Goal: Task Accomplishment & Management: Use online tool/utility

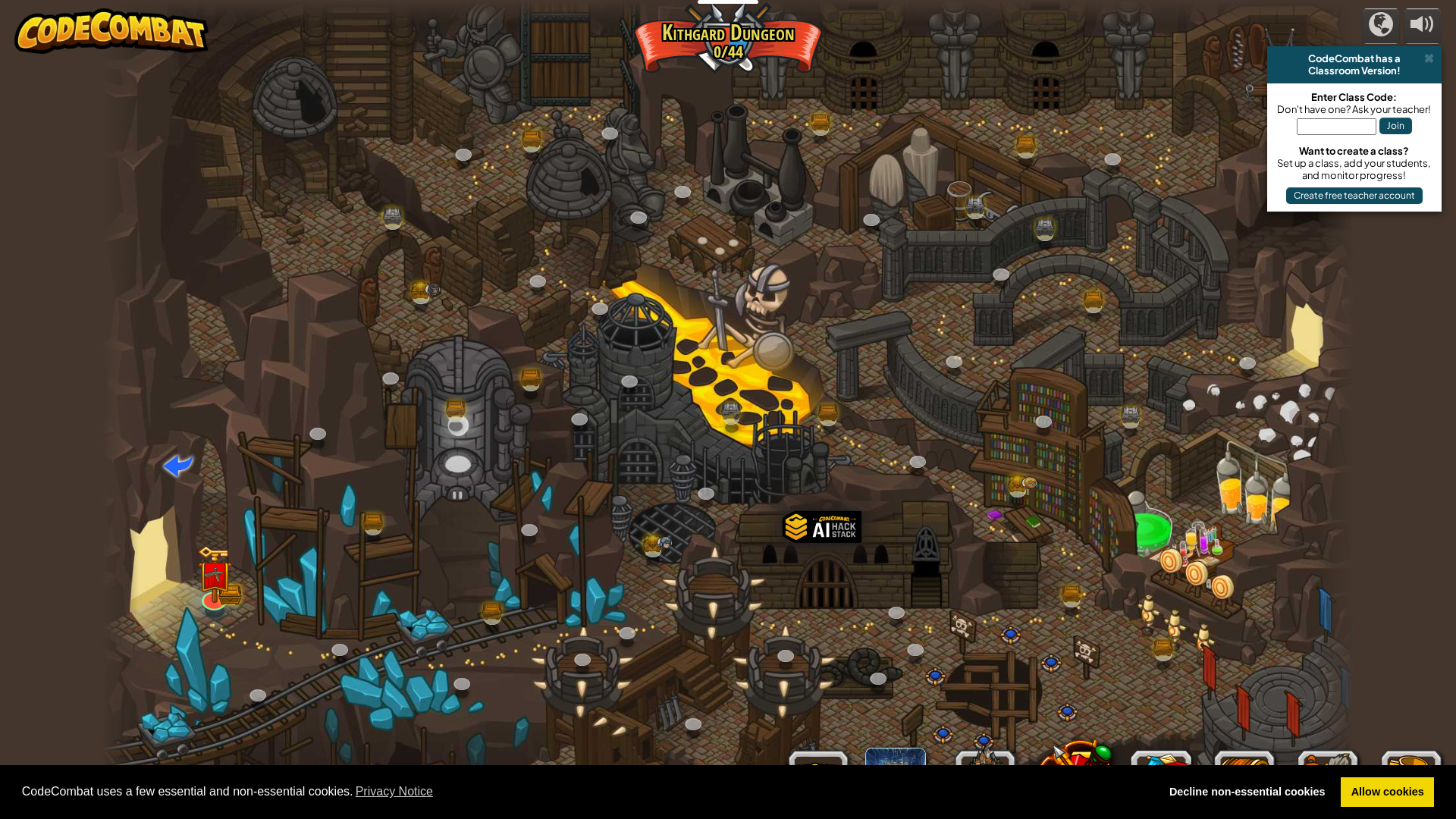
drag, startPoint x: 84, startPoint y: 449, endPoint x: 746, endPoint y: 443, distance: 662.0
click at [751, 446] on div "powered by CodeCombat has a Classroom Version! Enter Class Code: Don't have one…" at bounding box center [728, 410] width 1456 height 819
drag, startPoint x: 746, startPoint y: 443, endPoint x: 638, endPoint y: 251, distance: 220.3
click at [587, 262] on div at bounding box center [728, 410] width 1253 height 819
click at [213, 595] on img at bounding box center [214, 560] width 35 height 76
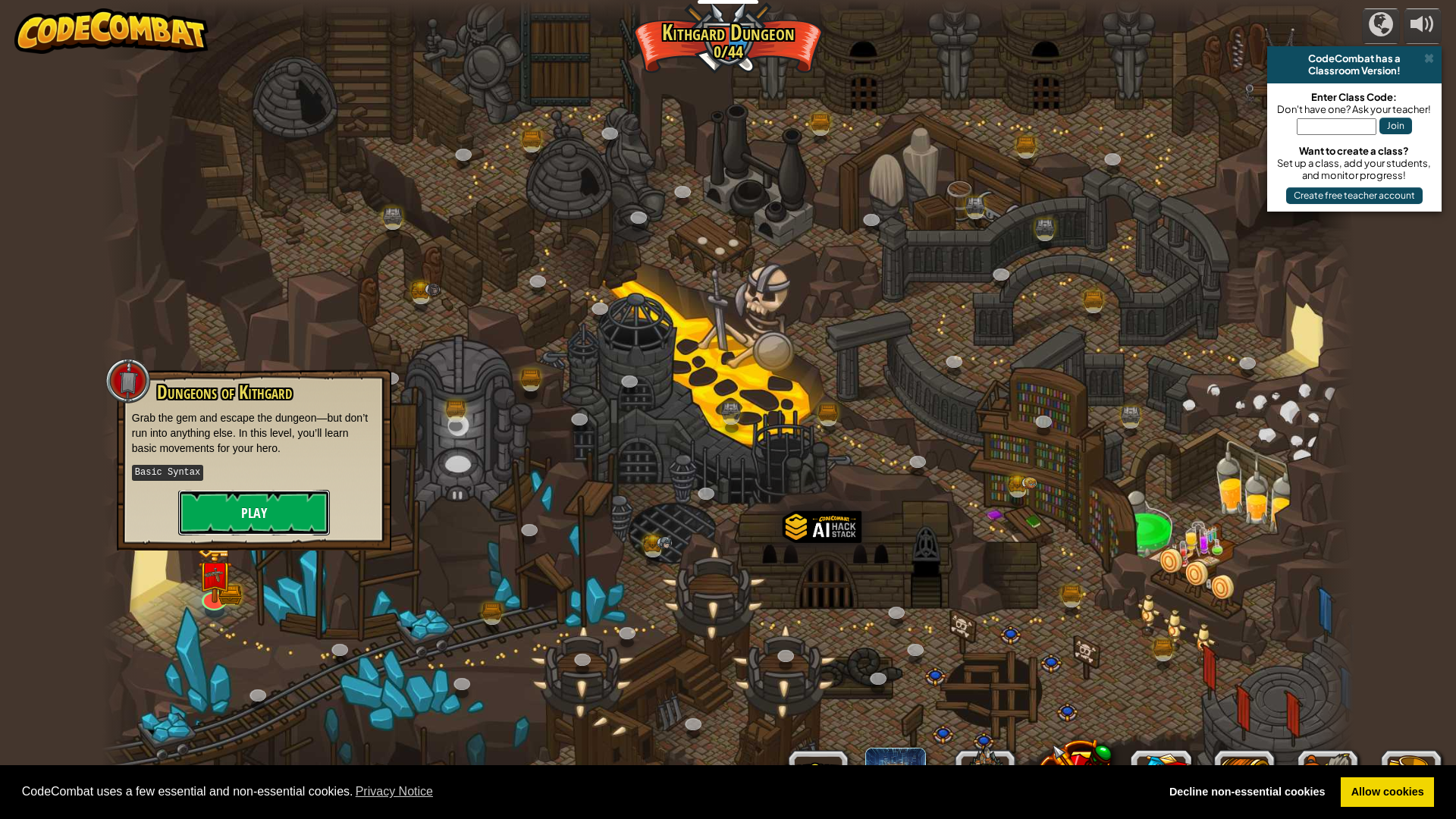
drag, startPoint x: 277, startPoint y: 532, endPoint x: 278, endPoint y: 518, distance: 14.0
click at [278, 518] on button "Play" at bounding box center [253, 512] width 152 height 45
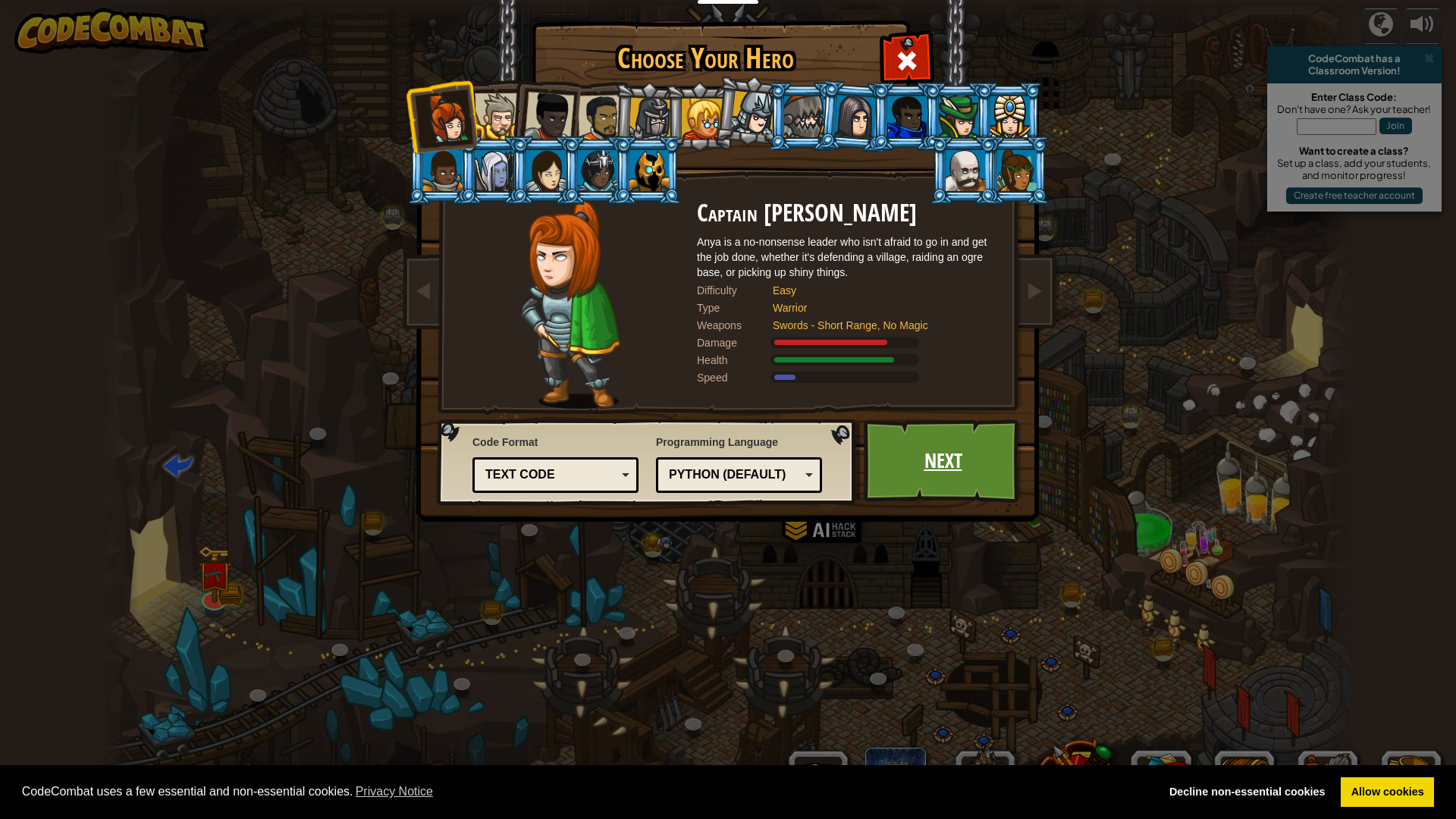
click at [952, 464] on link "Next" at bounding box center [943, 461] width 158 height 84
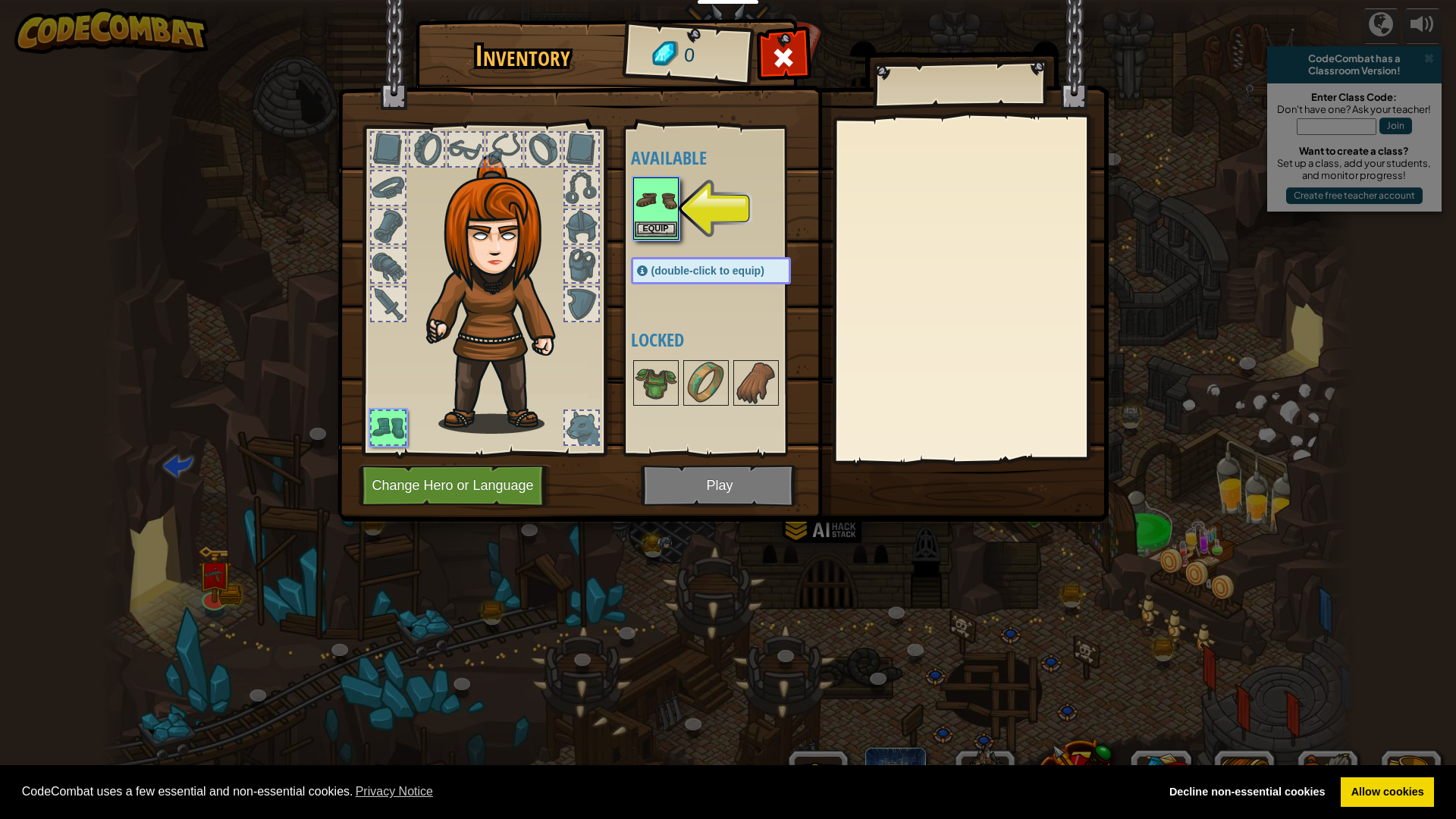
click at [646, 204] on img at bounding box center [655, 200] width 42 height 42
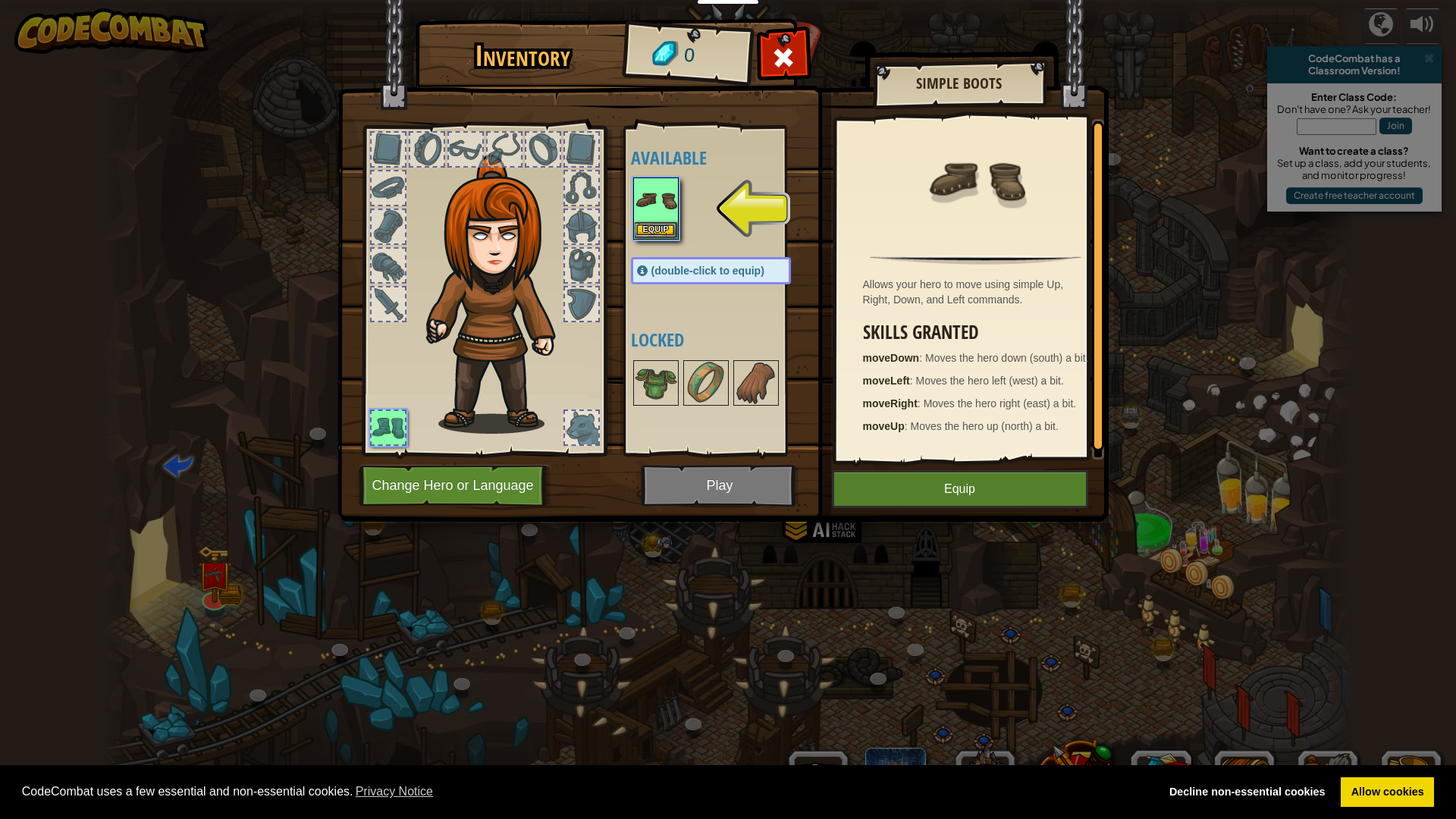
click at [681, 493] on img at bounding box center [723, 246] width 771 height 551
click at [778, 58] on span at bounding box center [783, 57] width 24 height 24
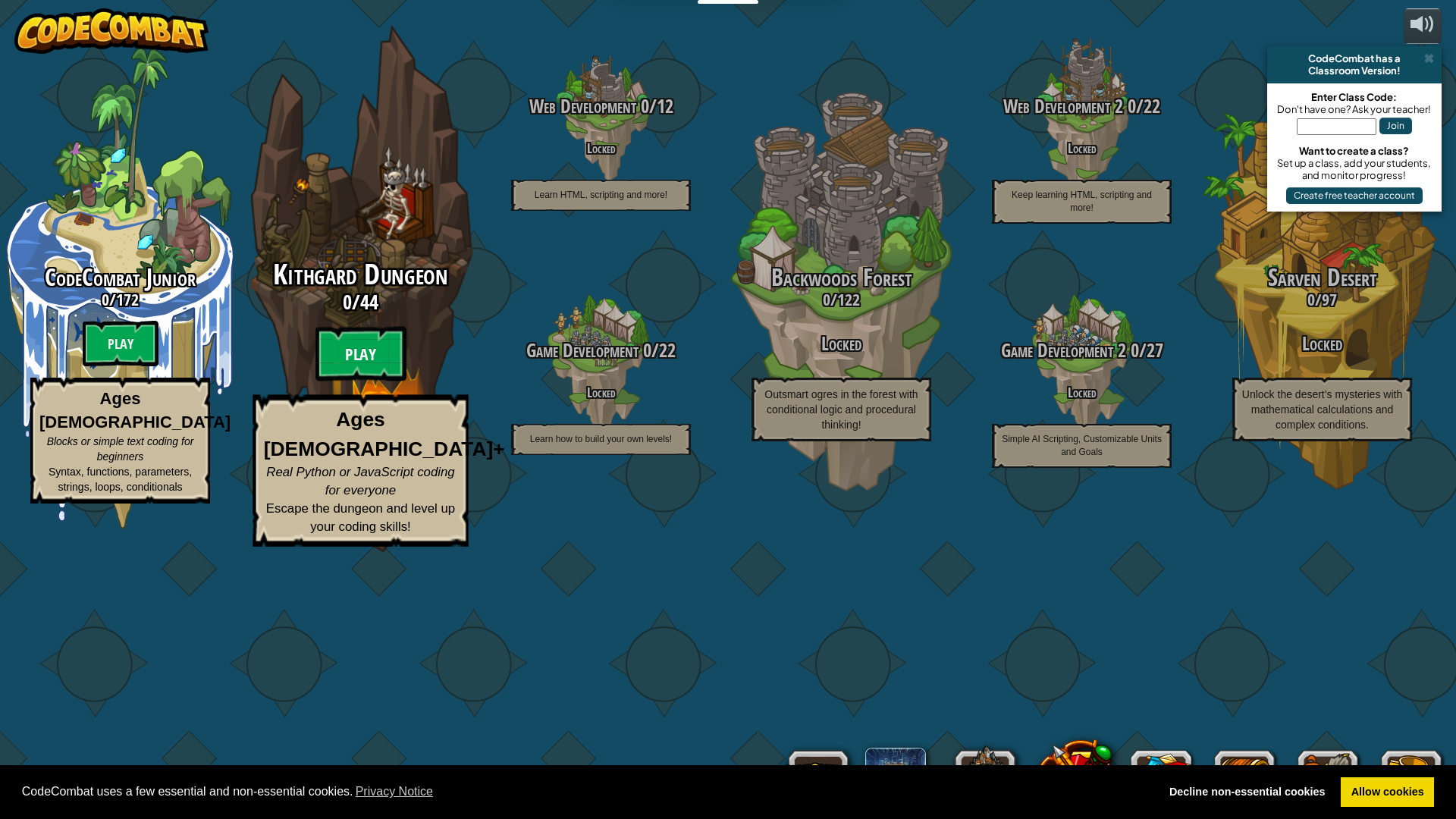
click at [381, 381] on btn "Play" at bounding box center [360, 354] width 91 height 55
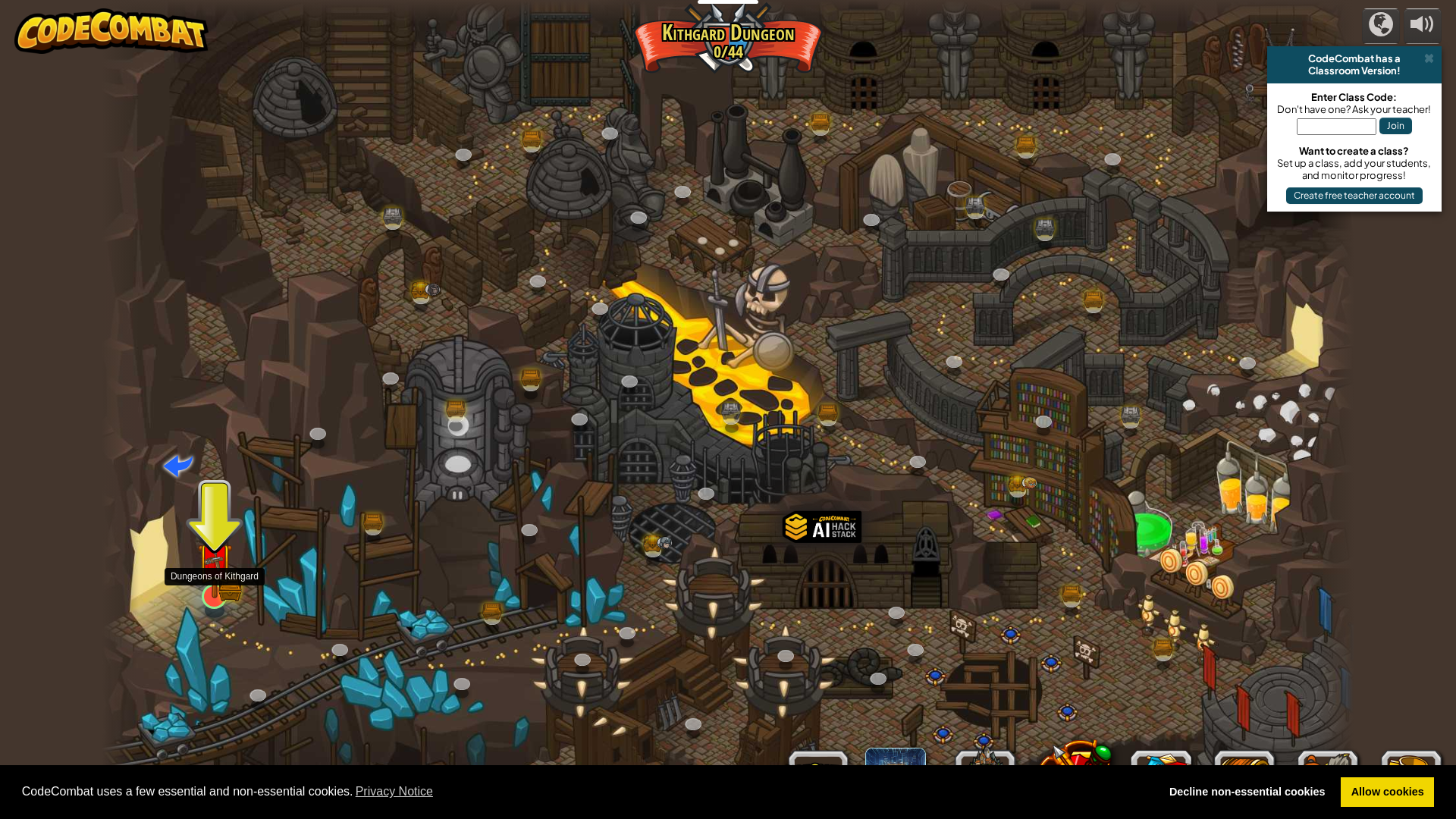
click at [218, 581] on img at bounding box center [214, 560] width 35 height 76
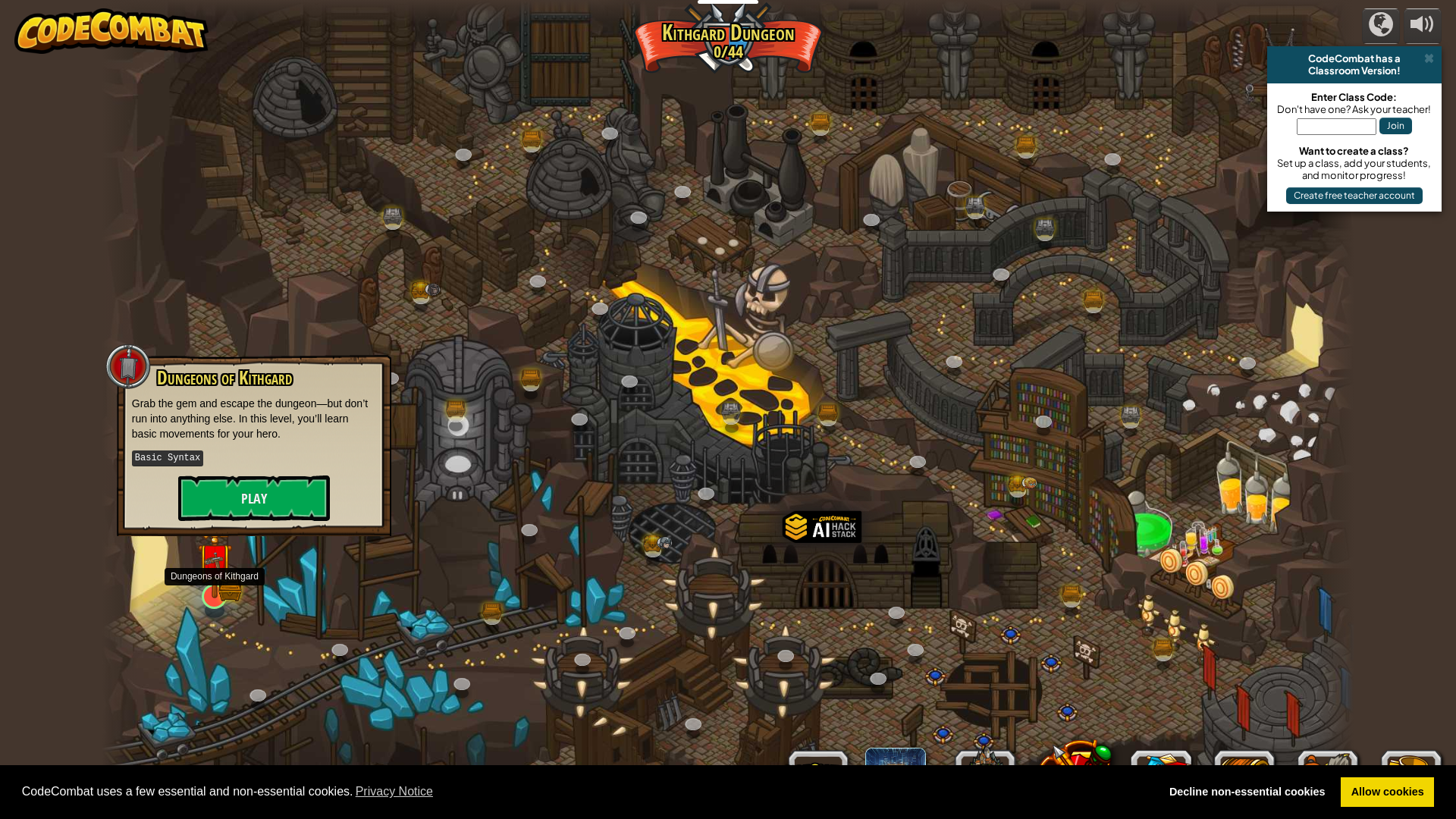
click at [218, 581] on img at bounding box center [214, 560] width 35 height 76
click at [244, 517] on button "Play" at bounding box center [253, 498] width 152 height 45
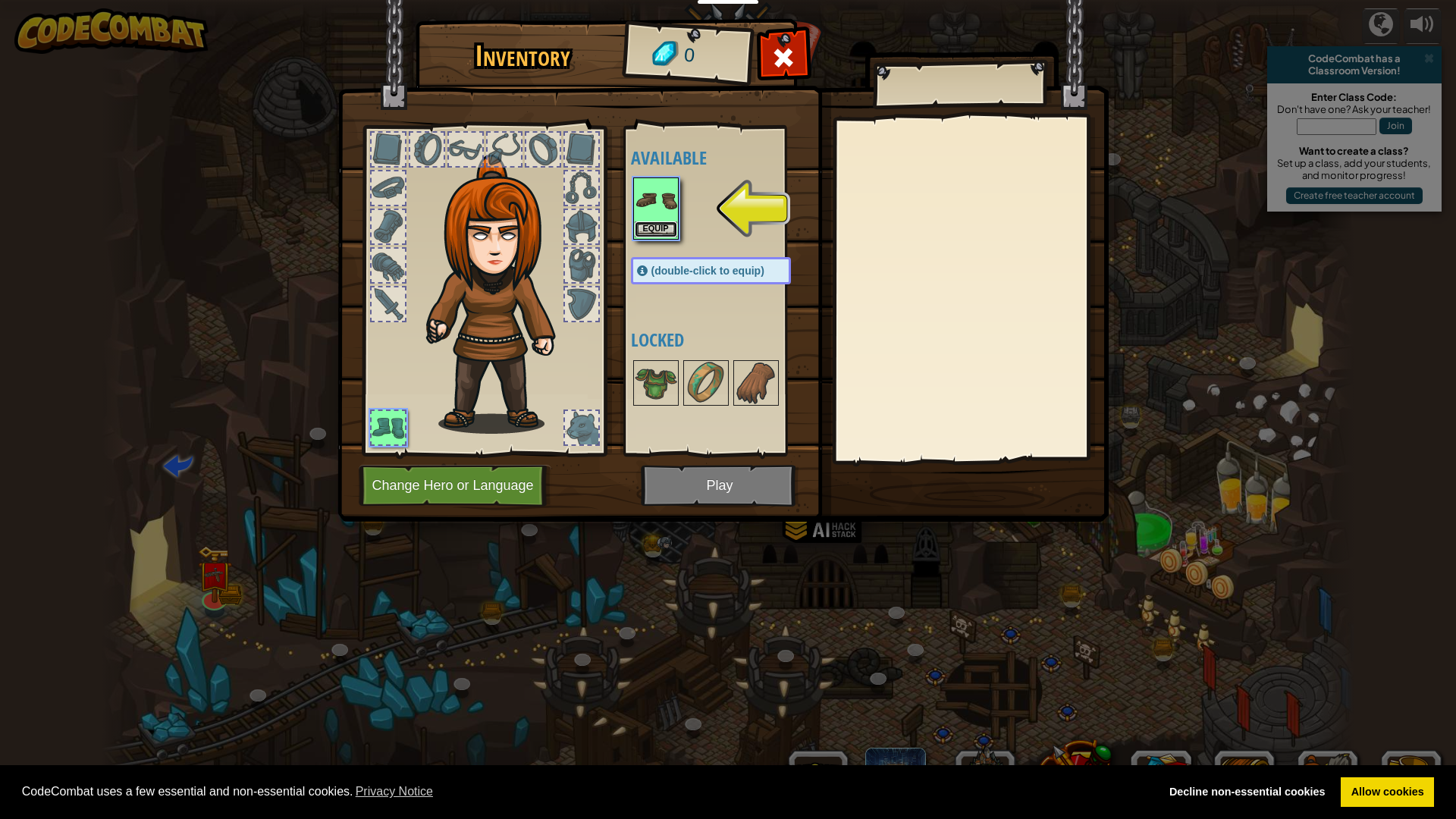
click at [648, 231] on button "Equip" at bounding box center [655, 229] width 42 height 16
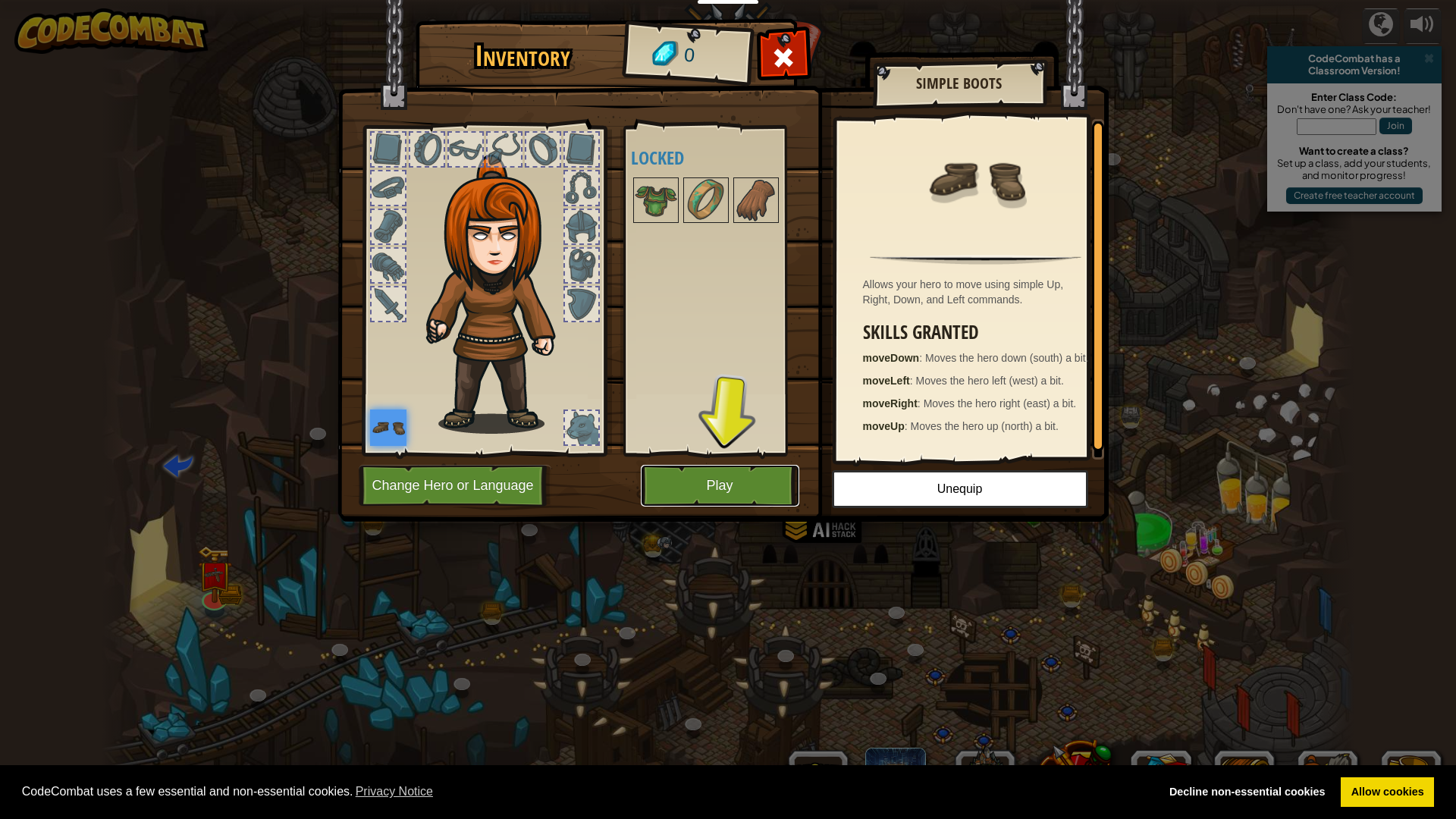
drag, startPoint x: 760, startPoint y: 486, endPoint x: 753, endPoint y: 490, distance: 8.1
click at [753, 490] on button "Play" at bounding box center [720, 486] width 158 height 41
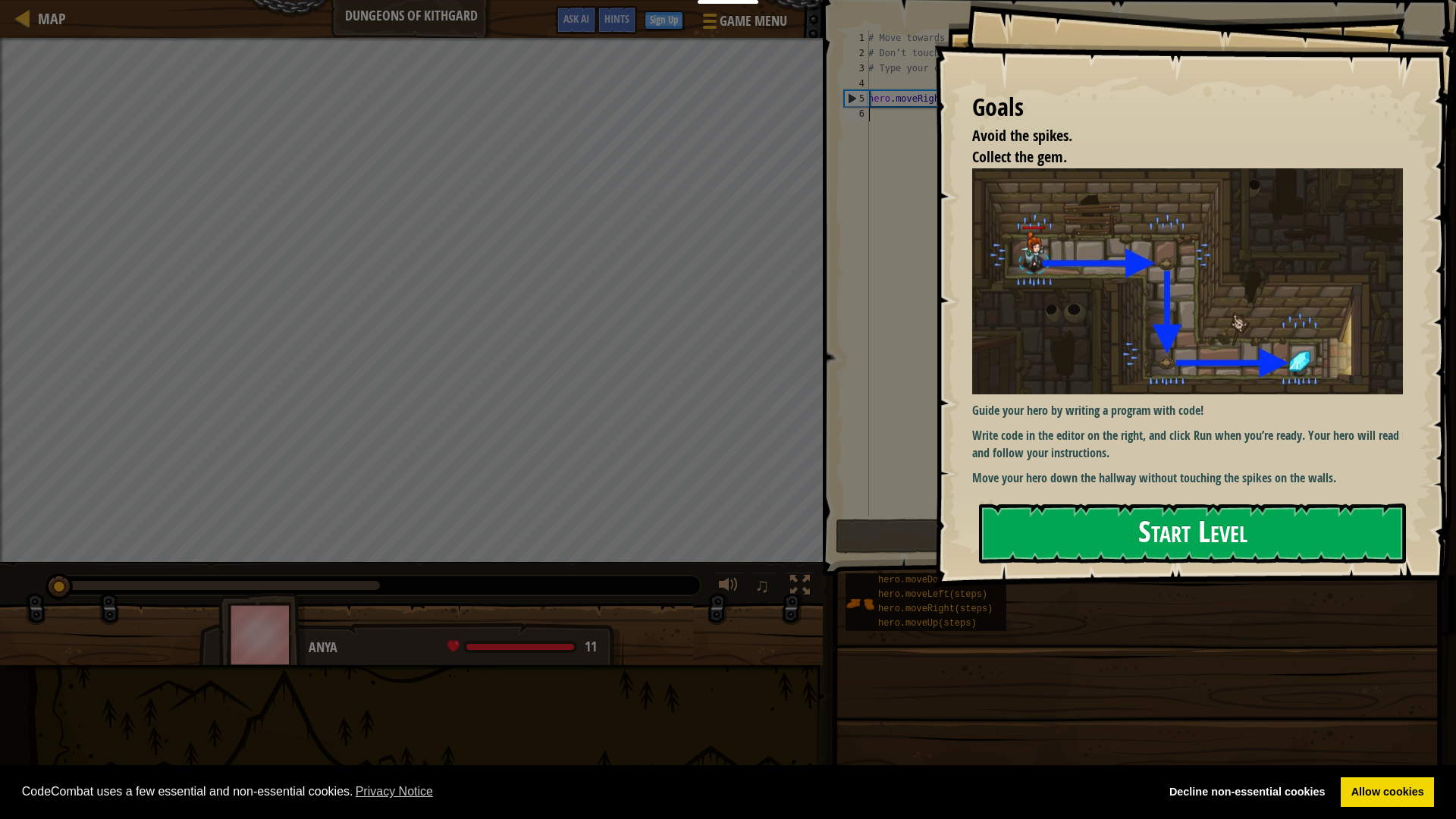
click at [1145, 544] on button "Start Level" at bounding box center [1192, 534] width 427 height 60
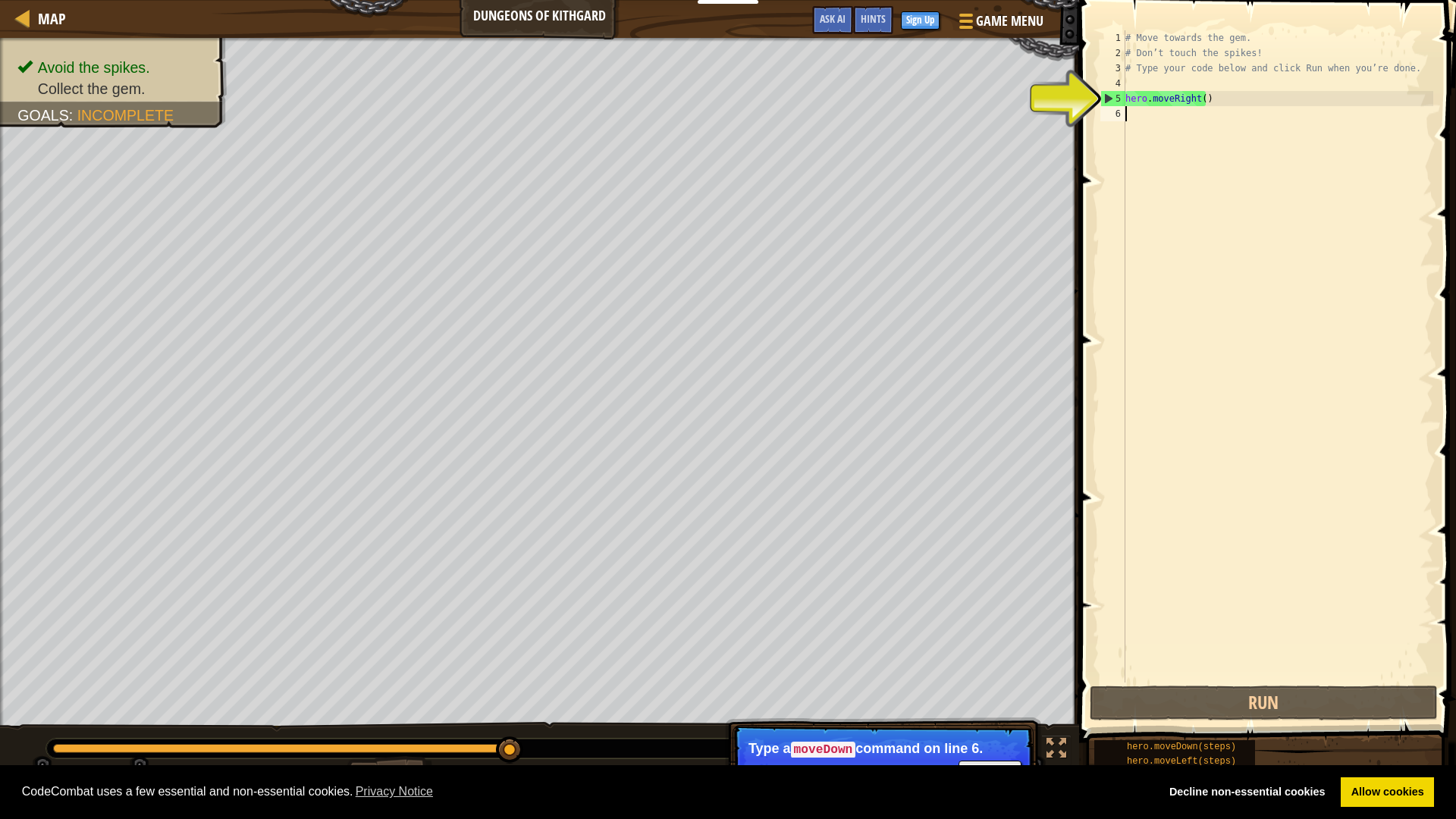
click at [586, 755] on div "Avoid the spikes. Collect the gem. Goals : Incomplete ♫ Anya 11 x: 18 y: 18 No …" at bounding box center [728, 433] width 1456 height 791
click at [1144, 99] on div "# Move towards the gem. # Don’t touch the spikes! # Type your code below and cl…" at bounding box center [1277, 371] width 311 height 682
click at [1141, 100] on div "# Move towards the gem. # Don’t touch the spikes! # Type your code below and cl…" at bounding box center [1277, 371] width 311 height 682
drag, startPoint x: 1141, startPoint y: 100, endPoint x: 1226, endPoint y: 72, distance: 89.5
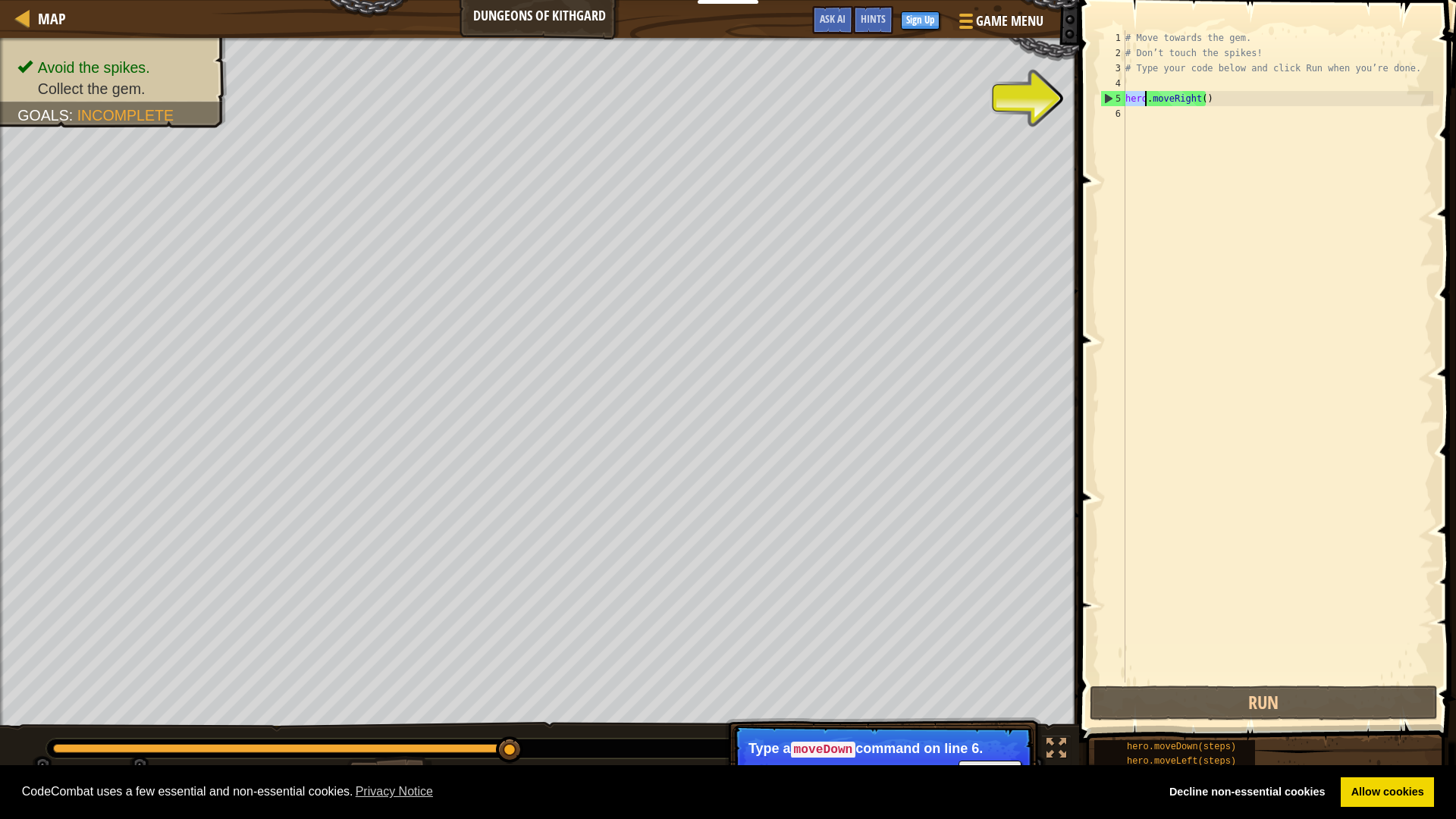
click at [1177, 83] on div "# Move towards the gem. # Don’t touch the spikes! # Type your code below and cl…" at bounding box center [1277, 371] width 311 height 682
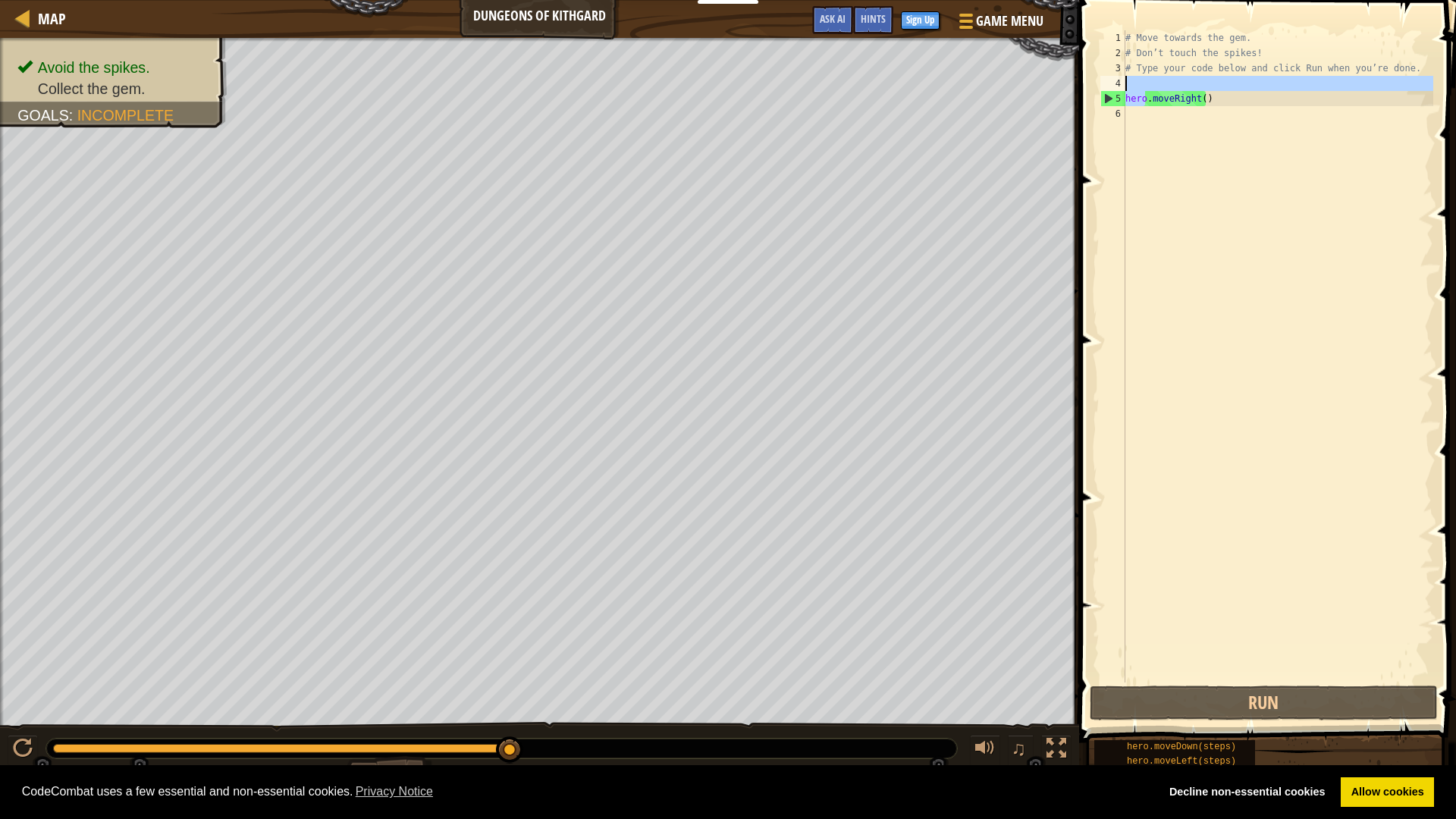
type textarea "hero.moveRight()"
click at [1211, 100] on div "# Move towards the gem. # Don’t touch the spikes! # Type your code below and cl…" at bounding box center [1277, 371] width 311 height 682
click at [1108, 99] on div "5" at bounding box center [1113, 99] width 24 height 15
click at [1105, 98] on div "5" at bounding box center [1113, 99] width 24 height 15
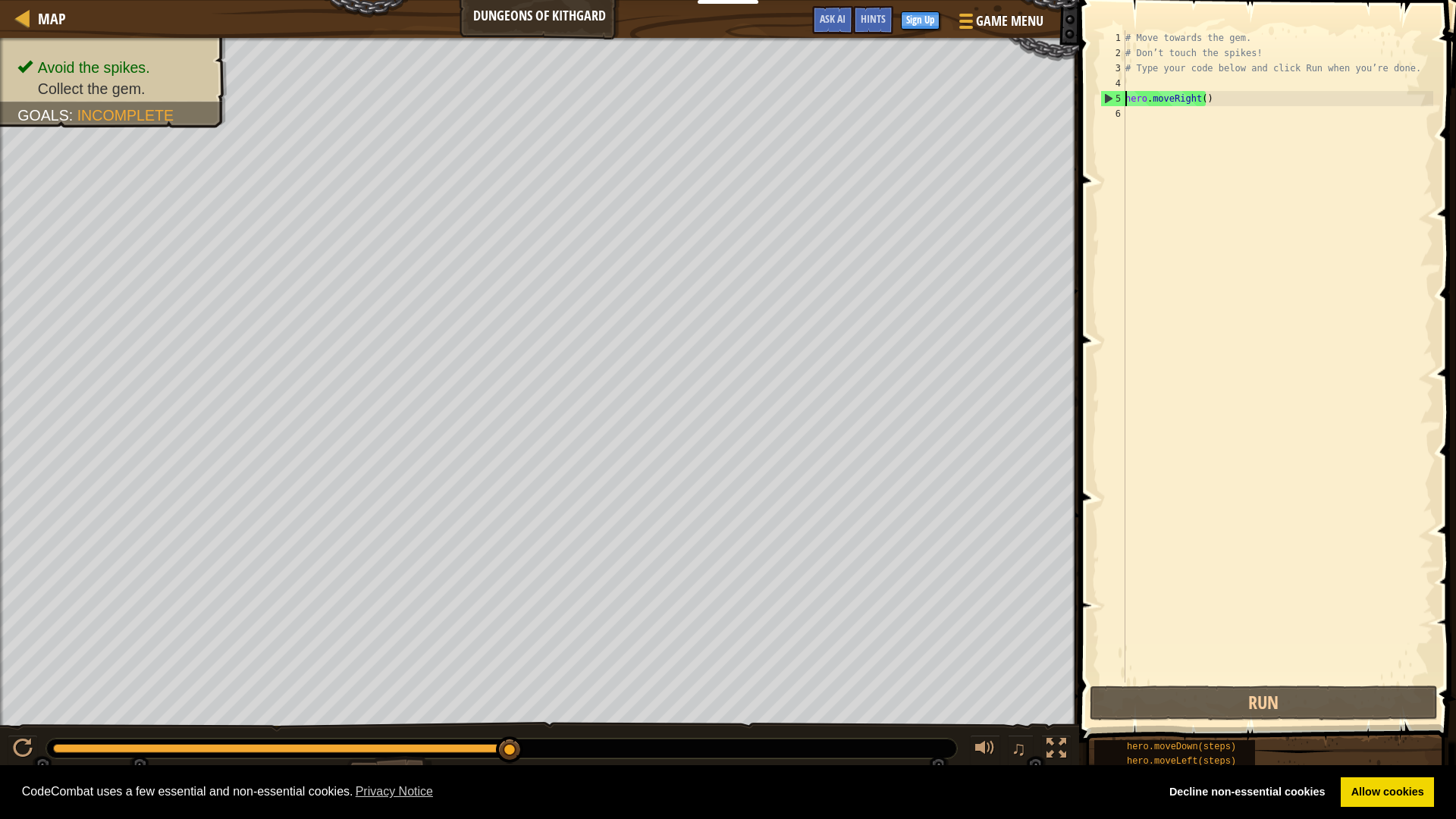
type textarea "hero.moveRight()"
click at [1142, 114] on div "# Move towards the gem. # Don’t touch the spikes! # Type your code below and cl…" at bounding box center [1277, 371] width 311 height 682
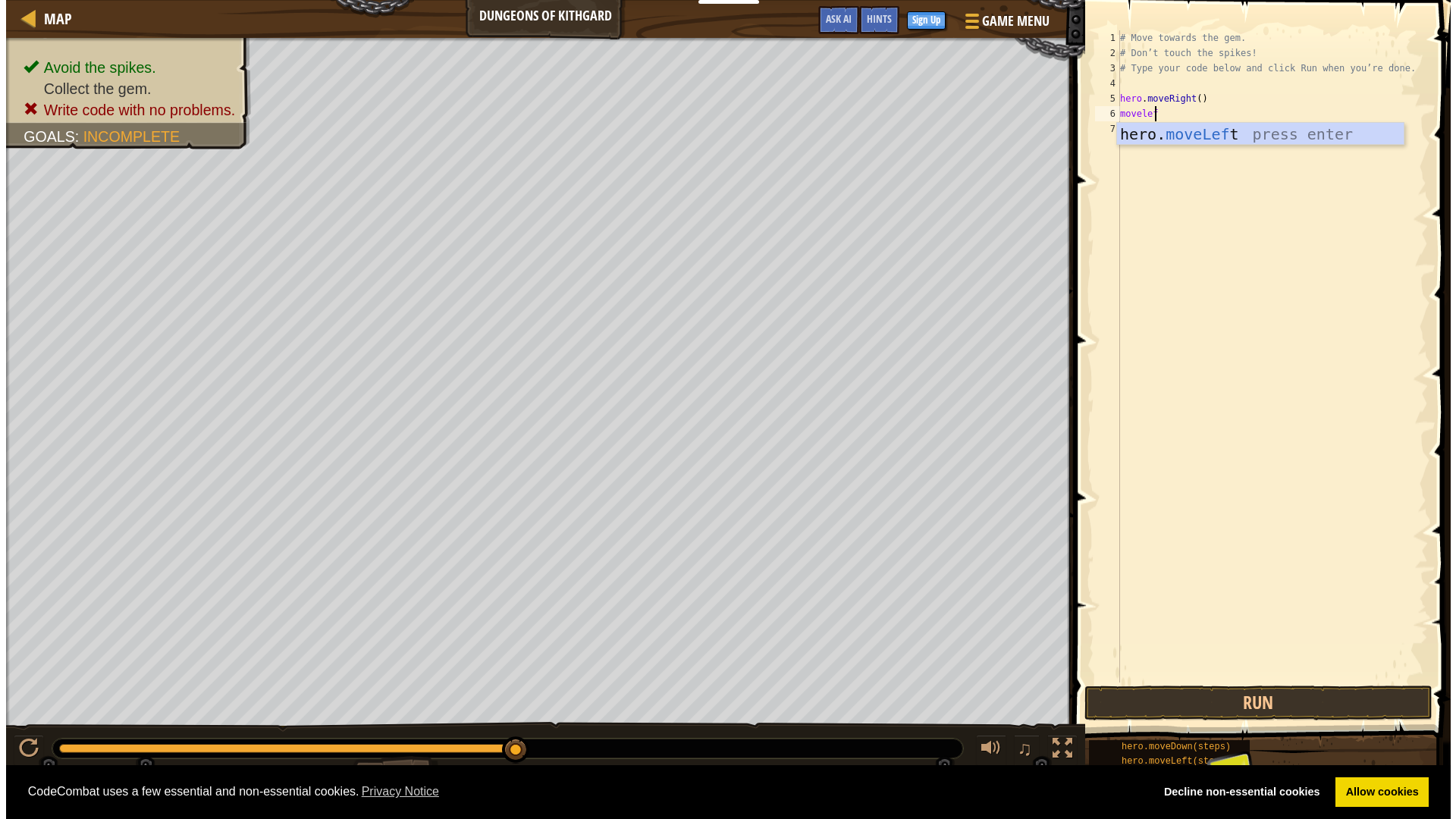
scroll to position [7, 2]
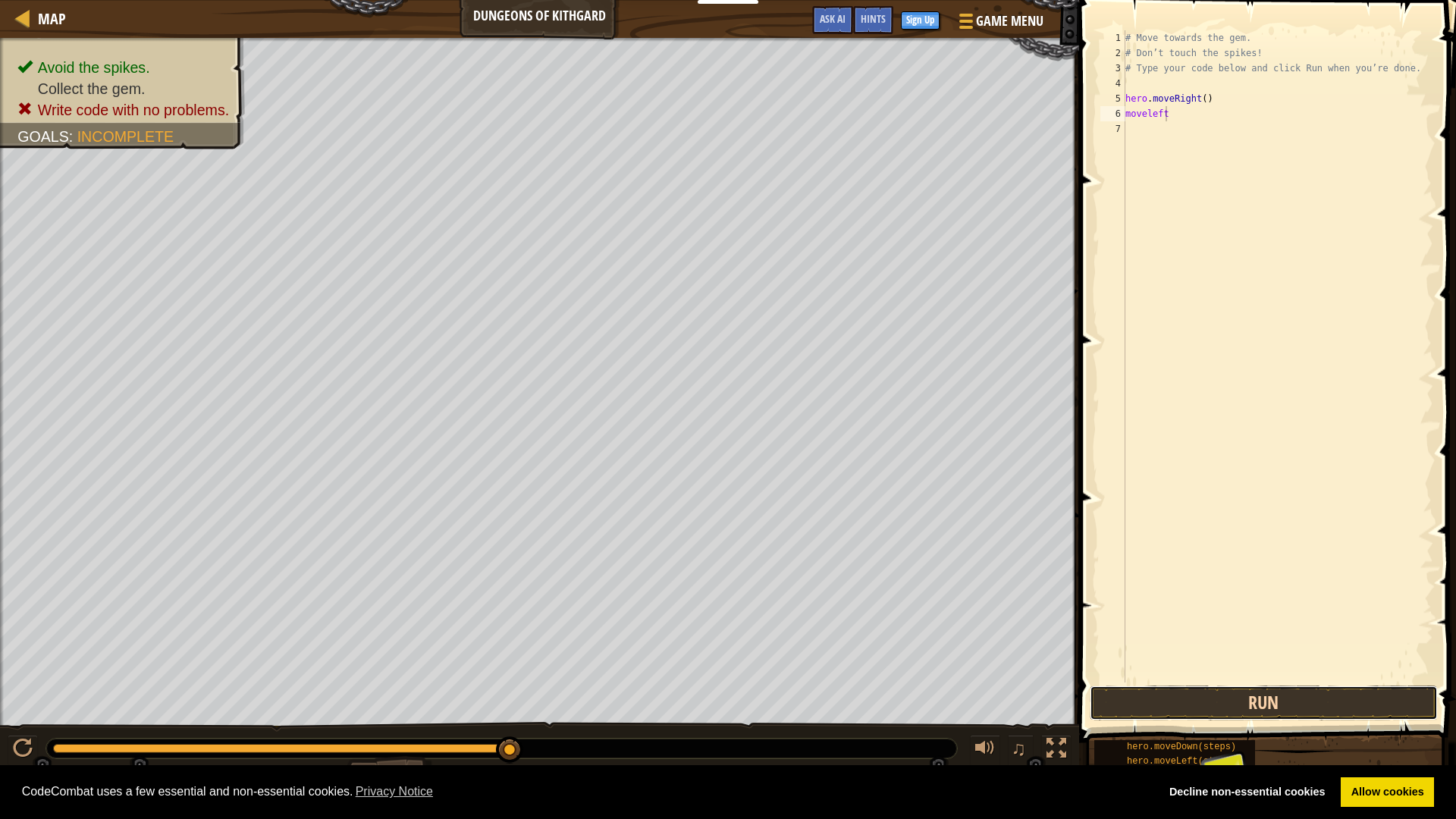
drag, startPoint x: 1189, startPoint y: 702, endPoint x: 1192, endPoint y: 692, distance: 10.4
click at [1192, 693] on button "Run" at bounding box center [1264, 702] width 348 height 35
type textarea "m"
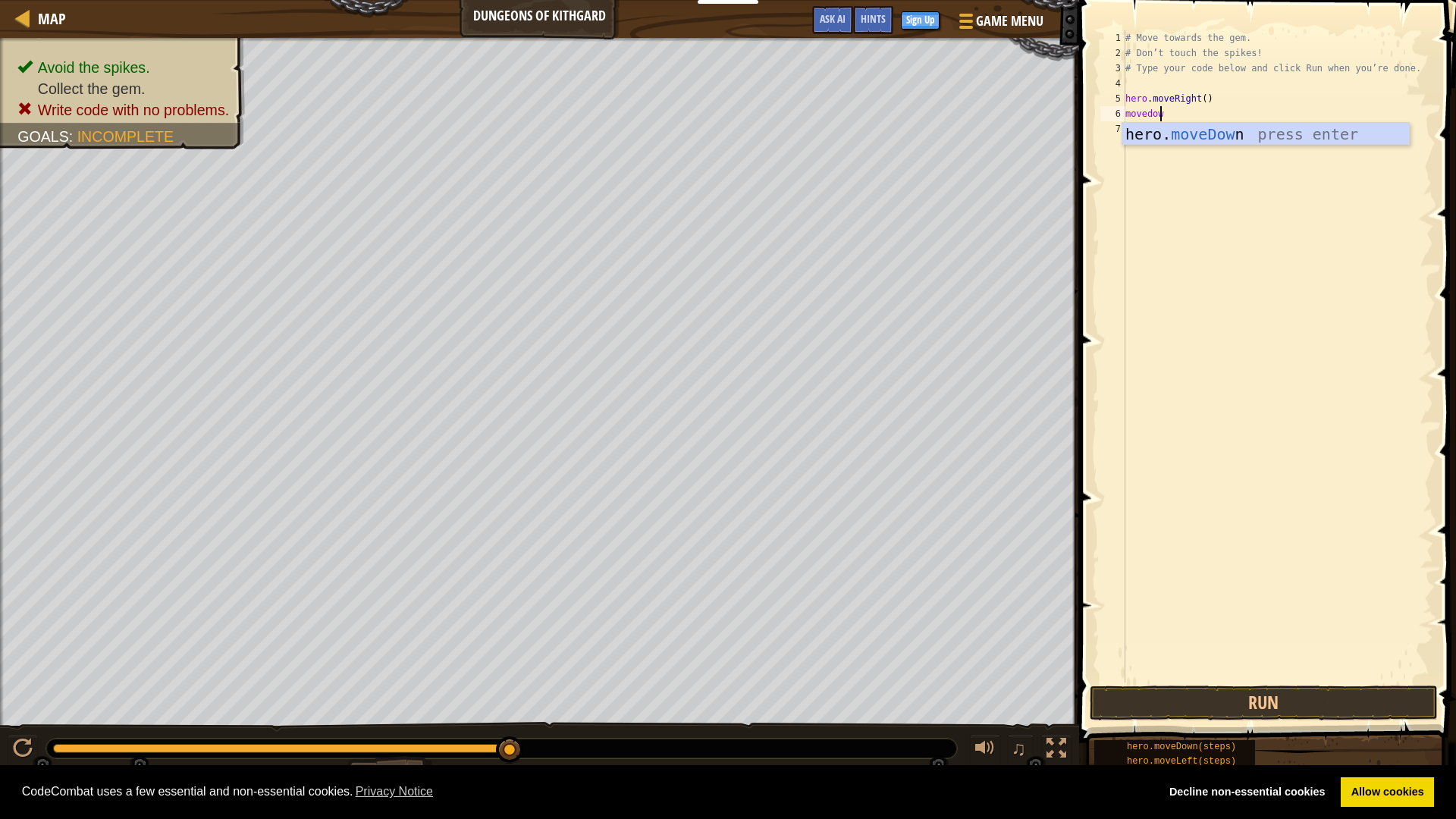
type textarea "movedown"
click at [1223, 131] on div "hero. moveDown press enter" at bounding box center [1265, 157] width 287 height 69
click at [1153, 699] on button "Run" at bounding box center [1264, 702] width 348 height 35
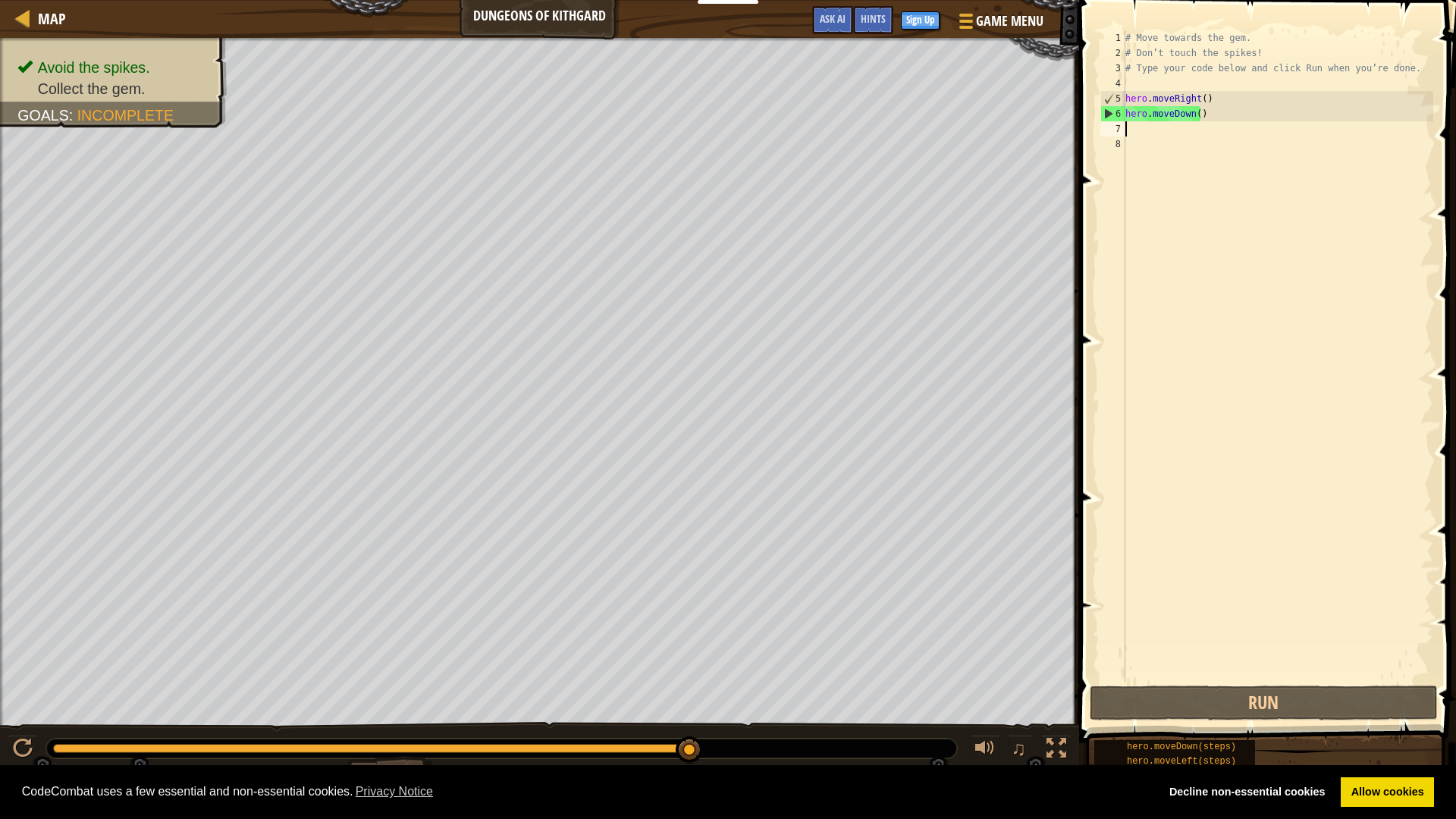
click at [1158, 394] on div "Map Dungeons of Kithgard Game Menu Done Sign Up Hints Ask AI 1 הההההההההההההההה…" at bounding box center [728, 410] width 1456 height 819
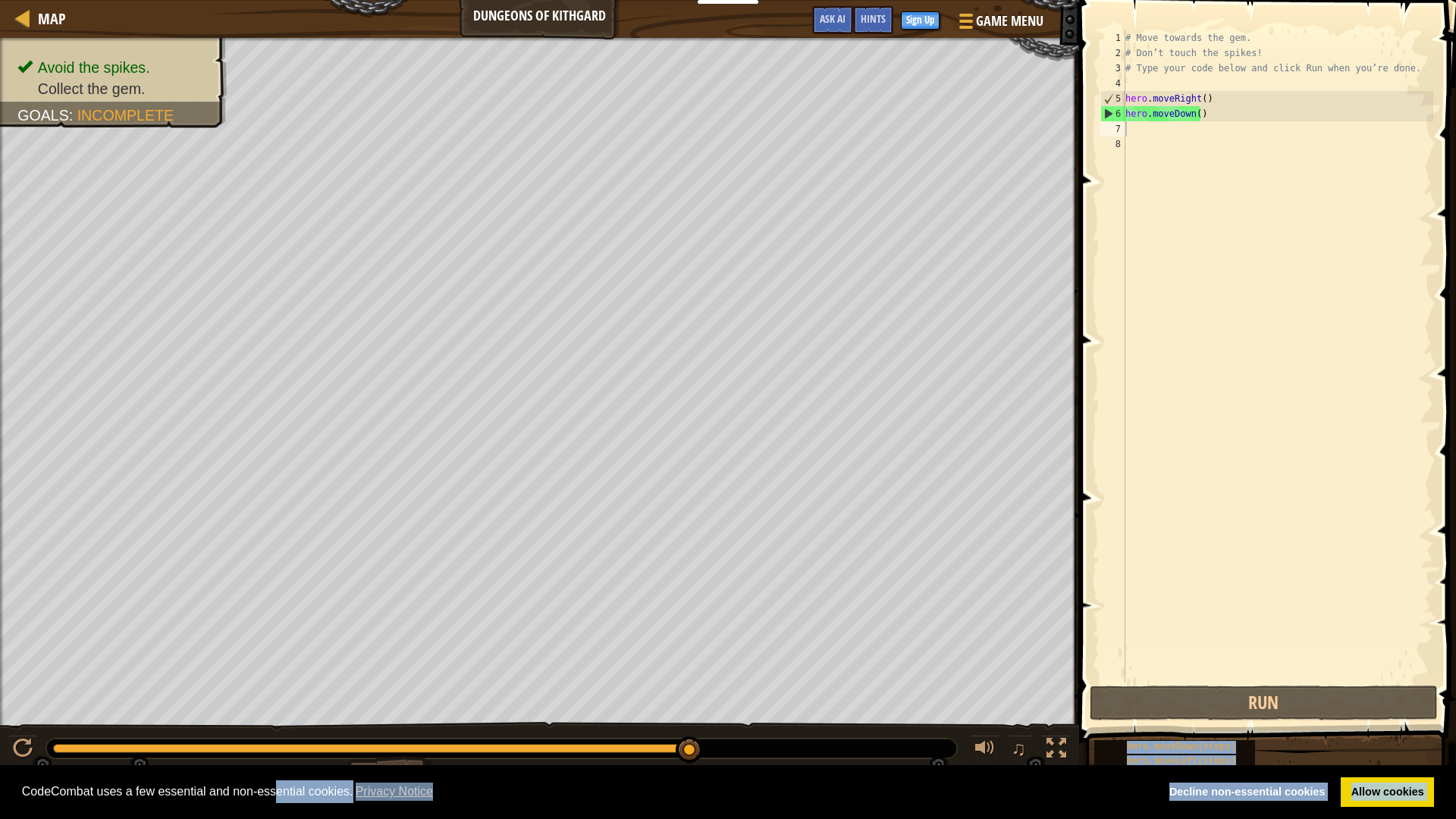
click at [732, 0] on body "Cookie Policy CodeCombat uses a few essential and non-essential cookies. Privac…" at bounding box center [728, 0] width 1456 height 0
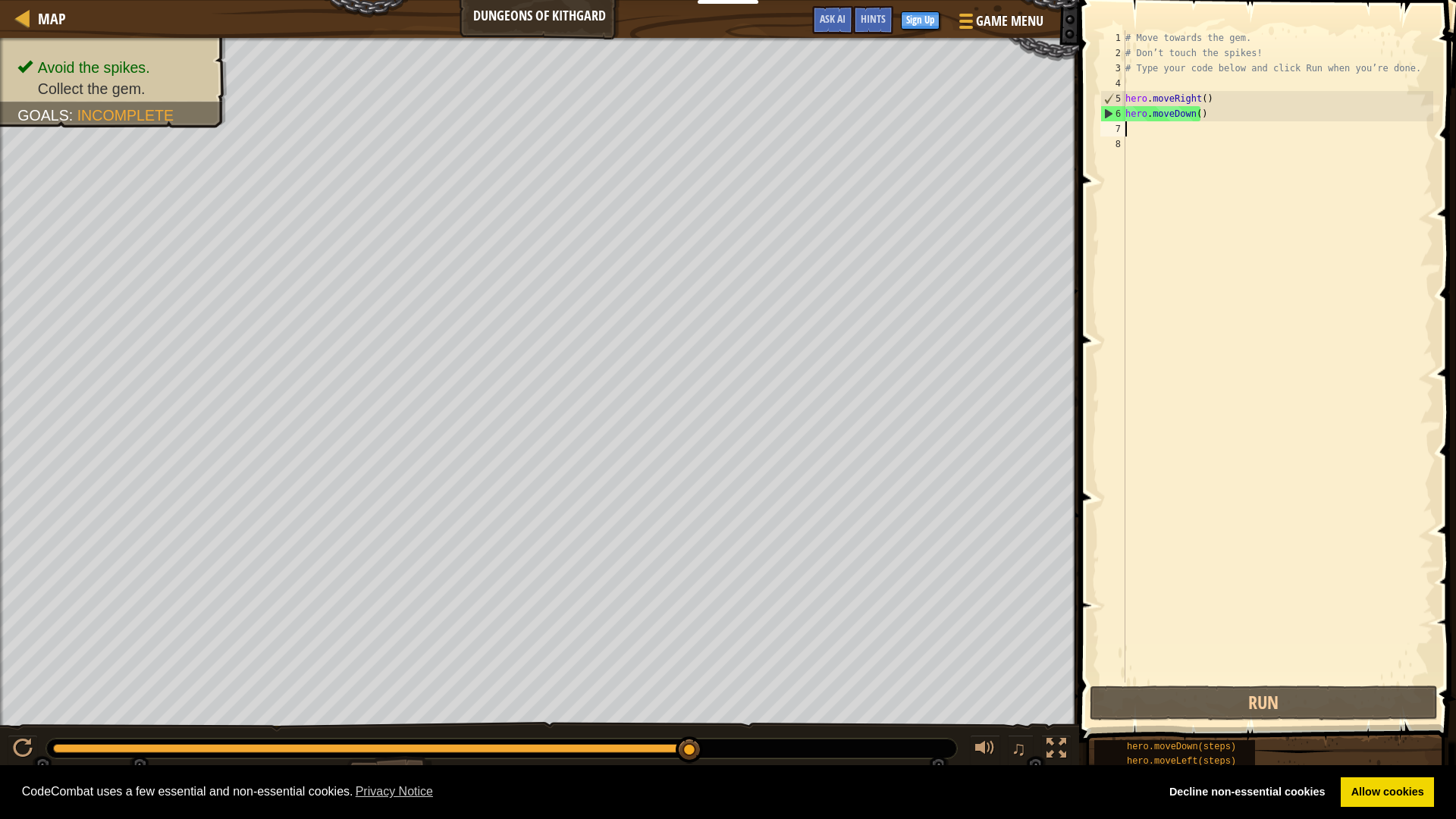
drag, startPoint x: 279, startPoint y: 767, endPoint x: 1331, endPoint y: 609, distance: 1063.8
click at [1272, 579] on div "Map Dungeons of Kithgard Game Menu Done Sign Up Hints Ask AI 1 הההההההההההההההה…" at bounding box center [728, 410] width 1456 height 819
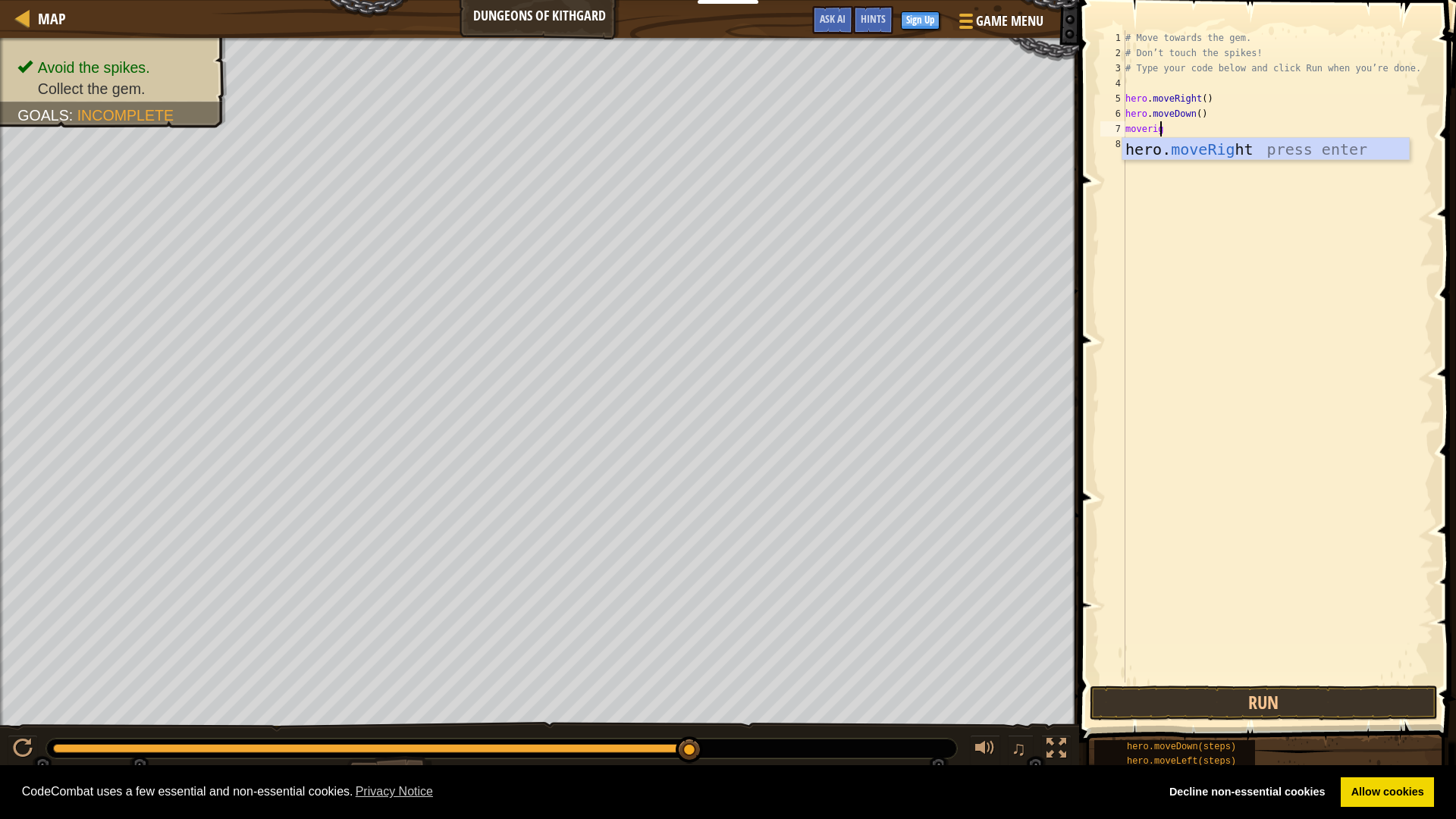
scroll to position [7, 2]
type textarea "moveright"
click at [1348, 0] on body "Cookie Policy CodeCombat uses a few essential and non-essential cookies. Privac…" at bounding box center [728, 0] width 1456 height 0
drag, startPoint x: 1145, startPoint y: 689, endPoint x: 1080, endPoint y: 704, distance: 66.7
click at [1144, 689] on button "Run" at bounding box center [1264, 702] width 348 height 35
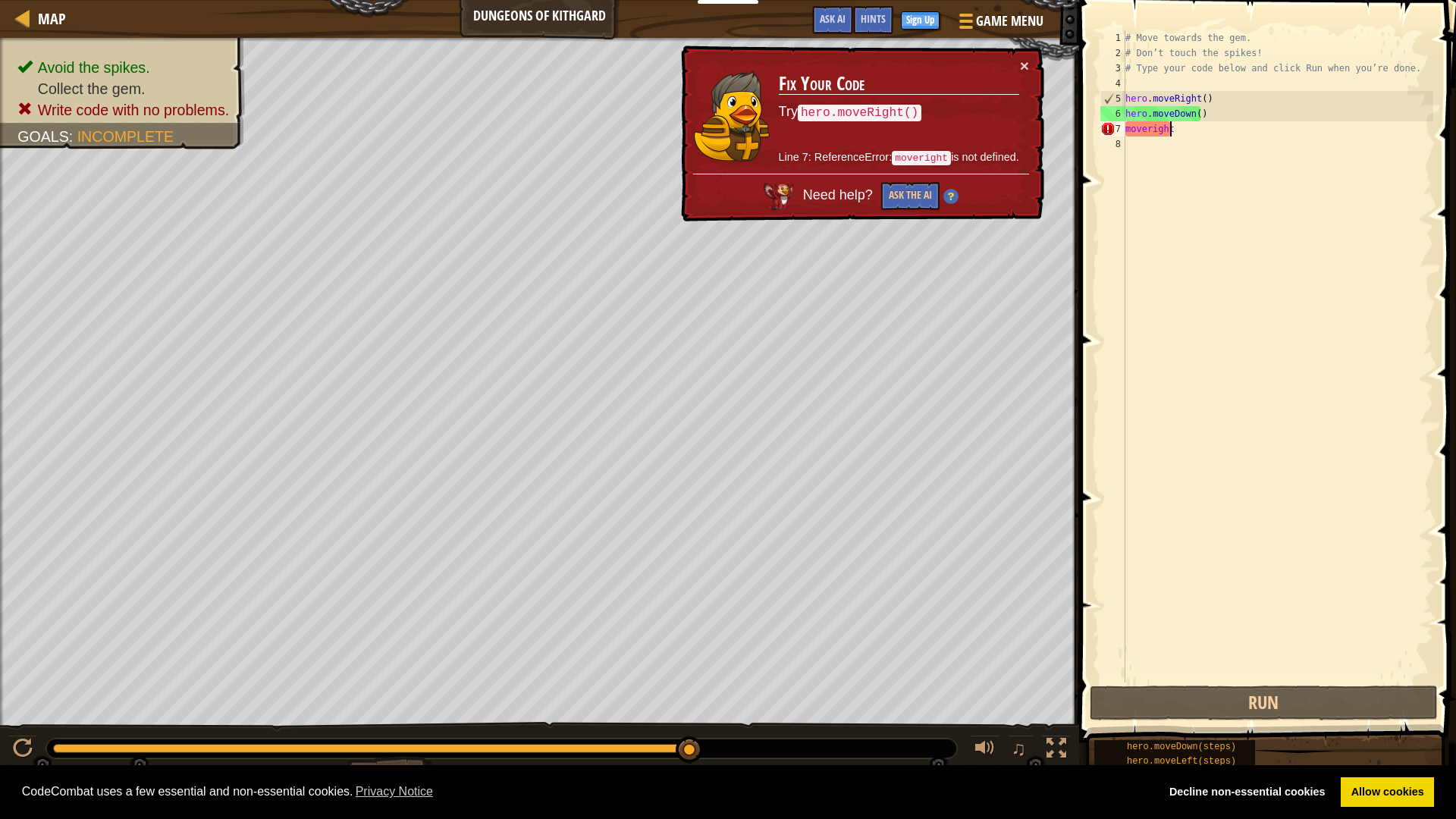
scroll to position [7, 0]
type textarea "hero.moveRight()"
type textarea "# Type your code below and click Run when you’re done."
type textarea "hero.moveRight()"
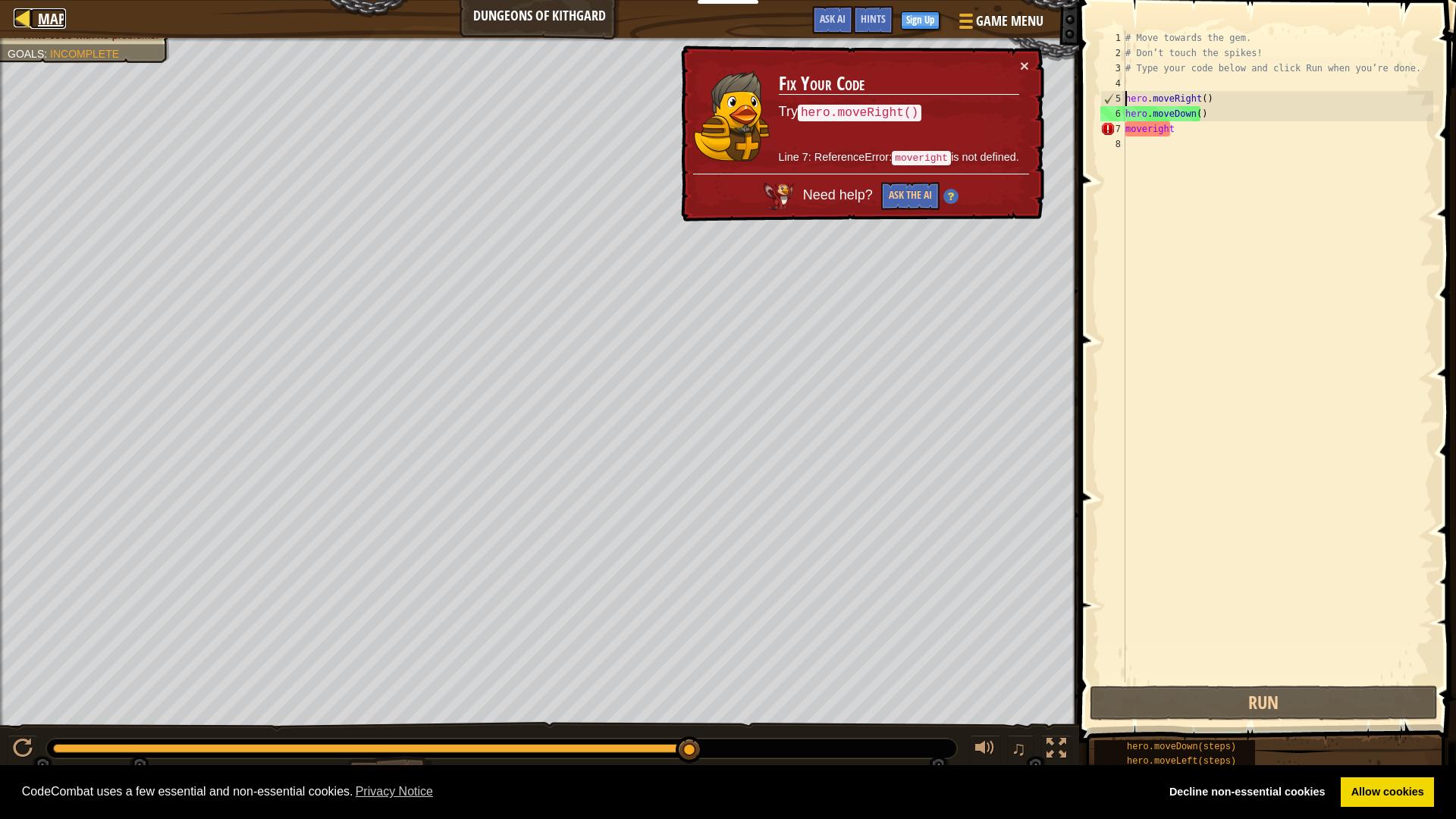
click at [42, 22] on span "Map" at bounding box center [52, 19] width 28 height 21
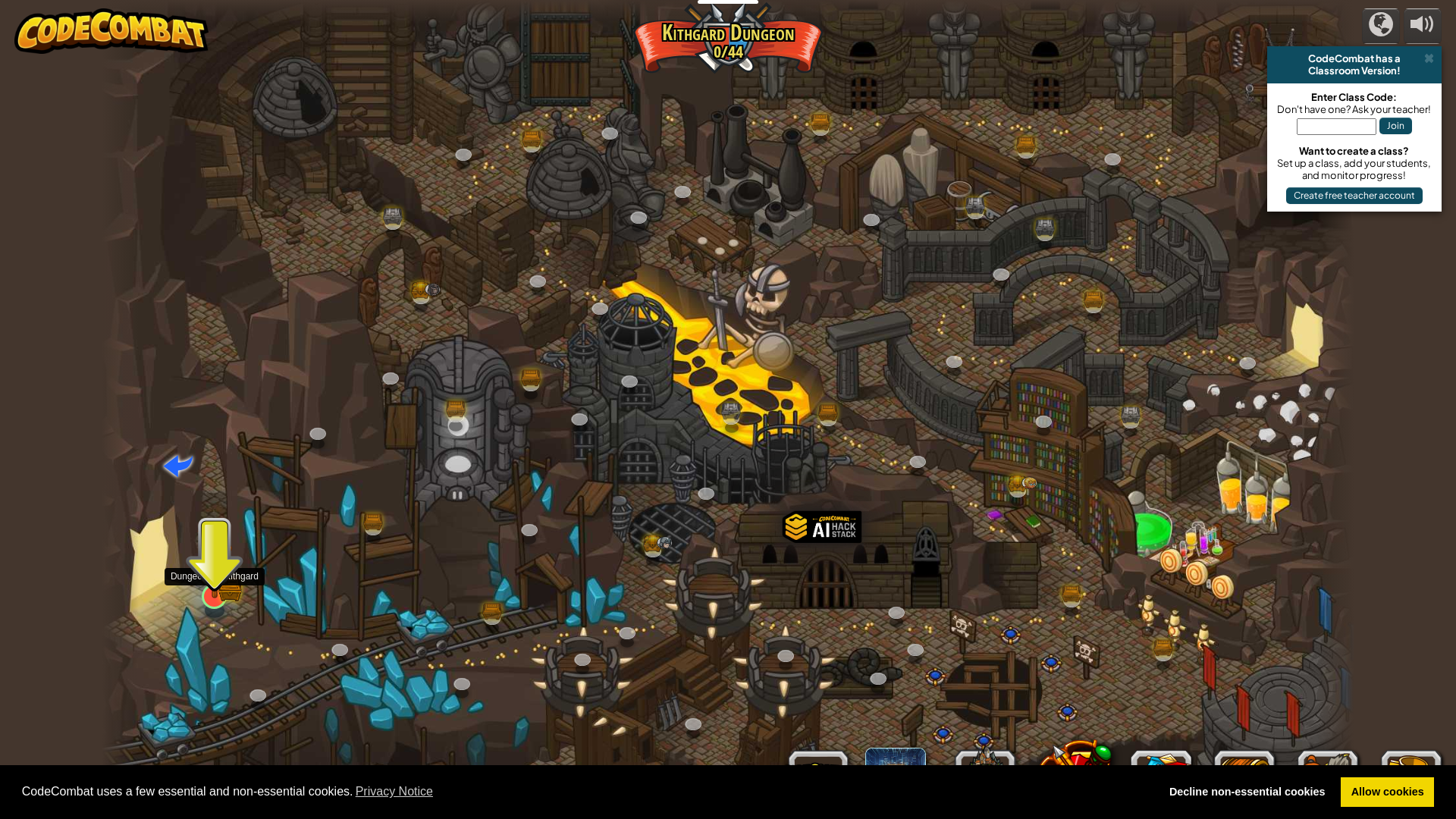
click at [212, 586] on img at bounding box center [214, 560] width 35 height 76
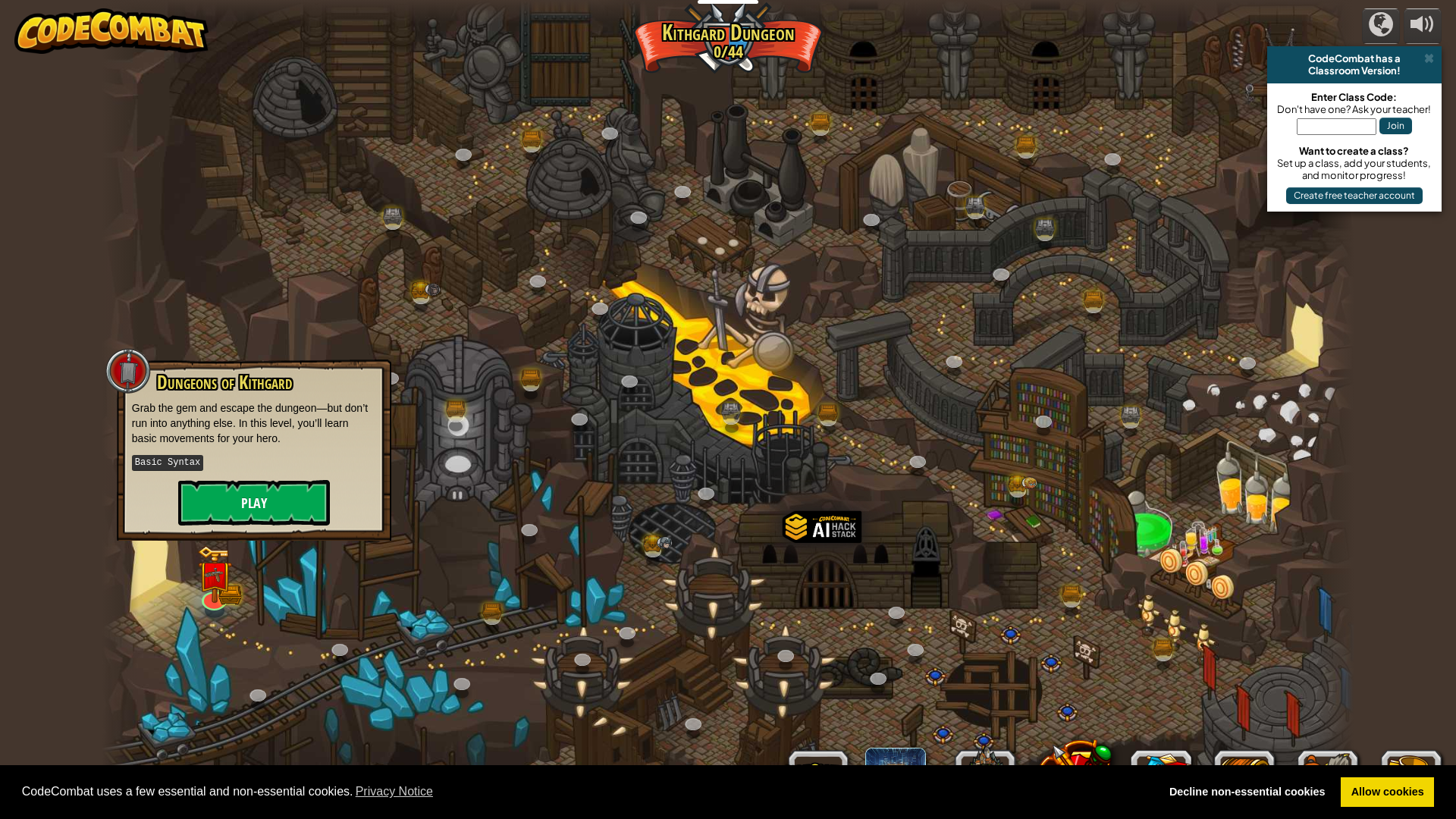
click at [291, 478] on div "Dungeons of [PERSON_NAME] Grab the gem and escape the dungeon—but don’t run int…" at bounding box center [253, 449] width 244 height 153
click at [283, 508] on button "Play" at bounding box center [253, 503] width 152 height 45
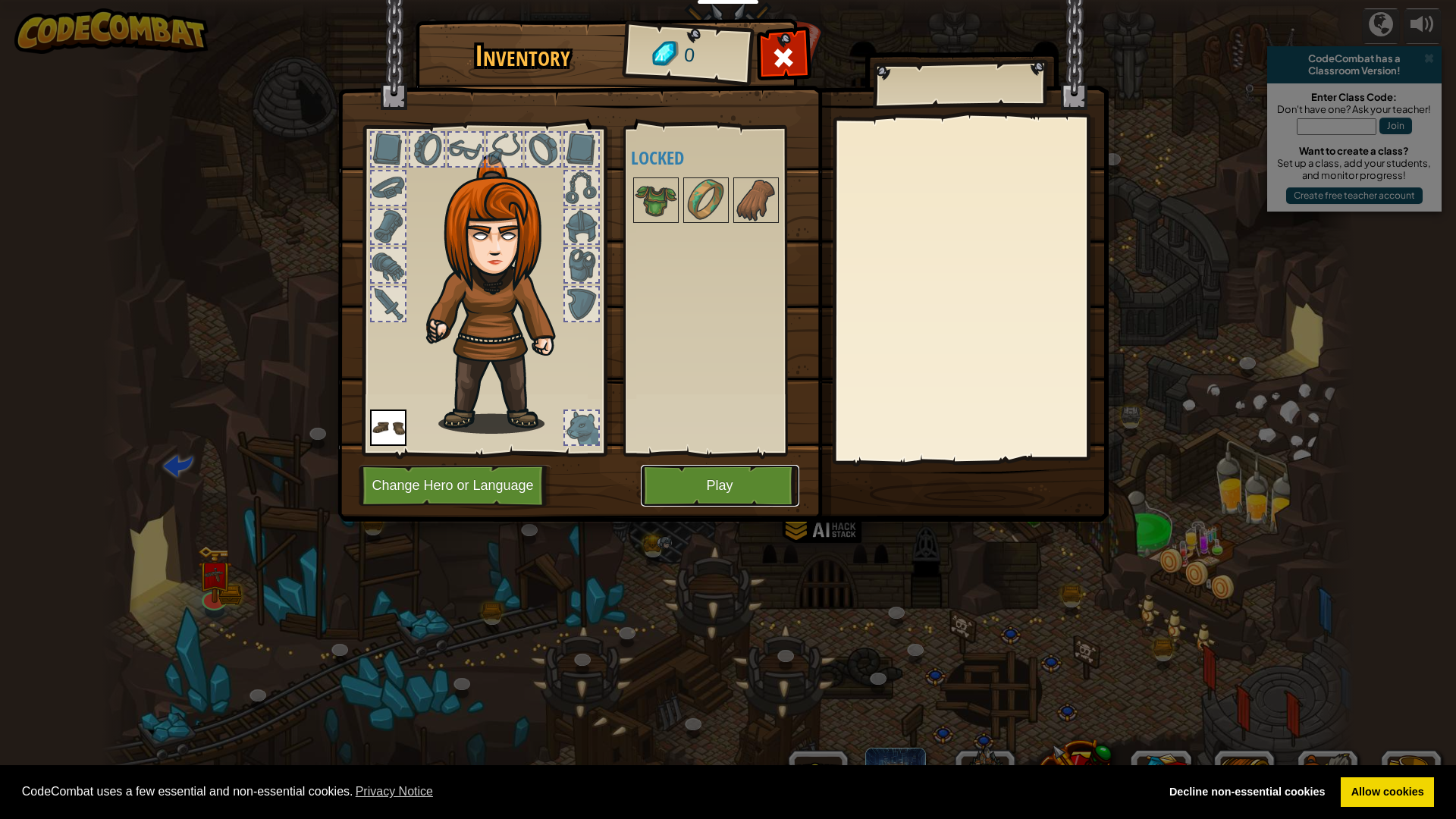
click at [689, 506] on button "Play" at bounding box center [720, 486] width 158 height 41
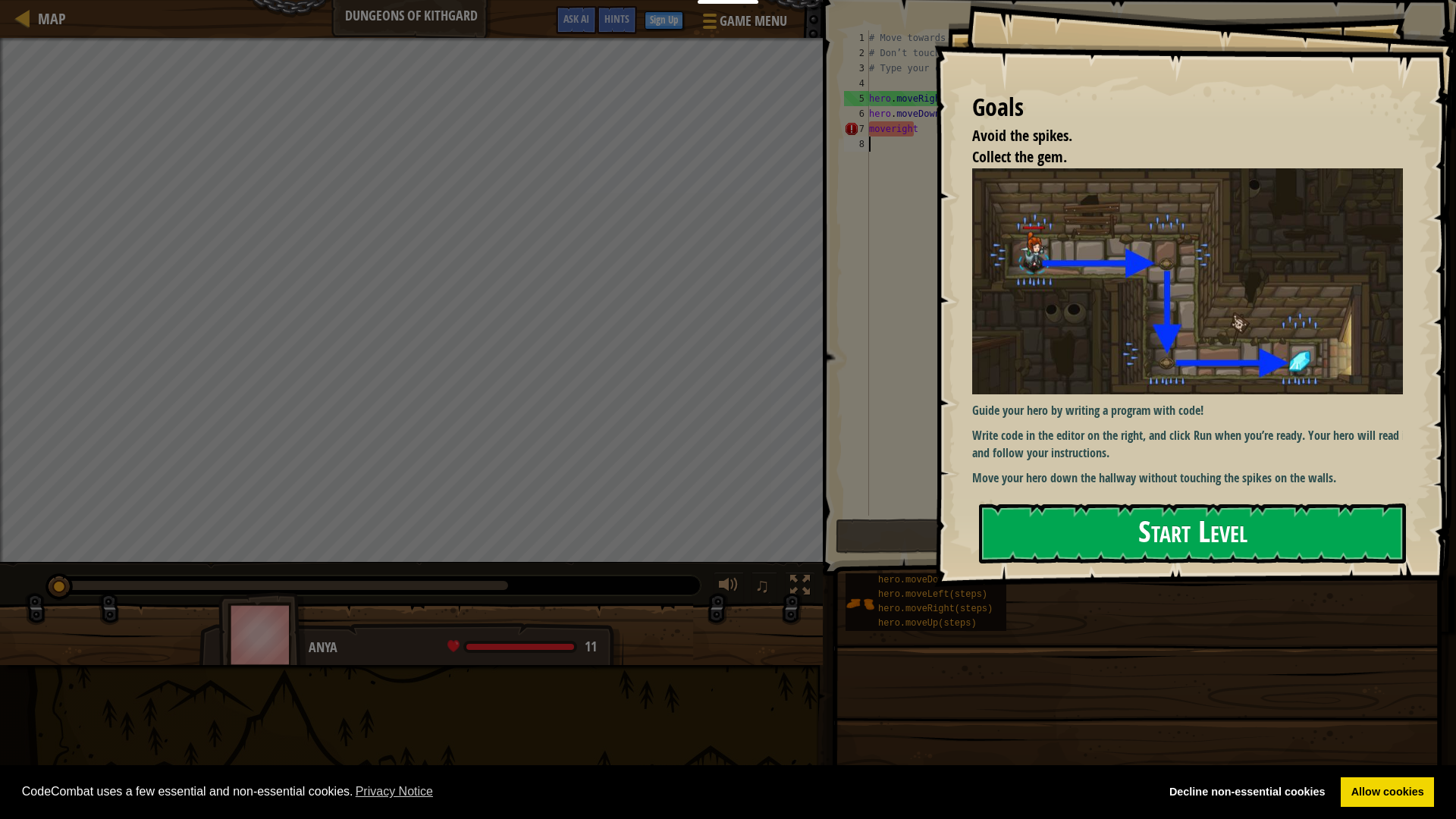
drag, startPoint x: 1177, startPoint y: 542, endPoint x: 1185, endPoint y: 540, distance: 8.2
click at [1185, 540] on button "Start Level" at bounding box center [1192, 534] width 427 height 60
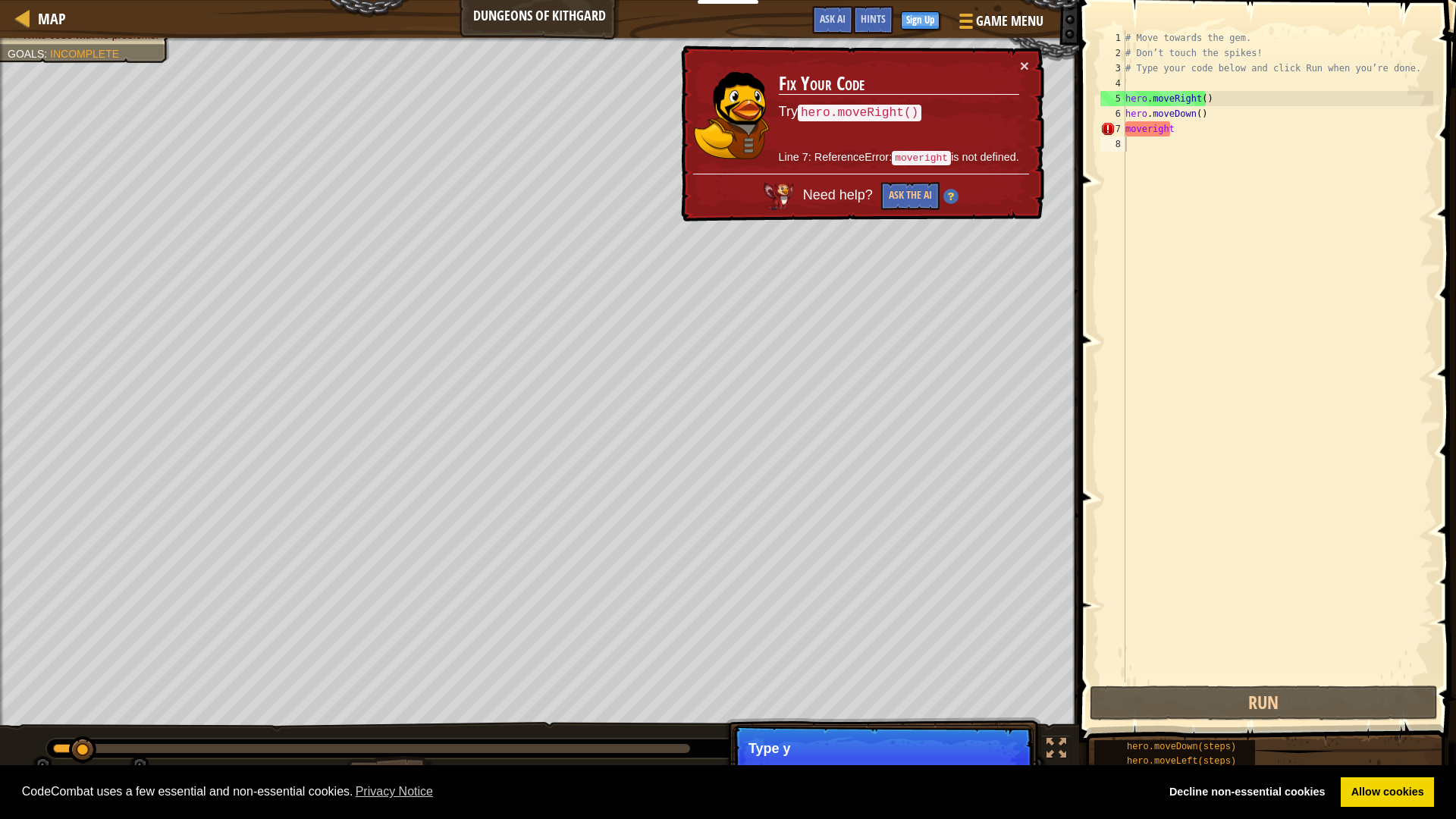
click at [1144, 740] on div "hero.moveDown(steps) hero.moveLeft(steps) hero.moveRight(steps) hero.moveUp(ste…" at bounding box center [1270, 769] width 352 height 59
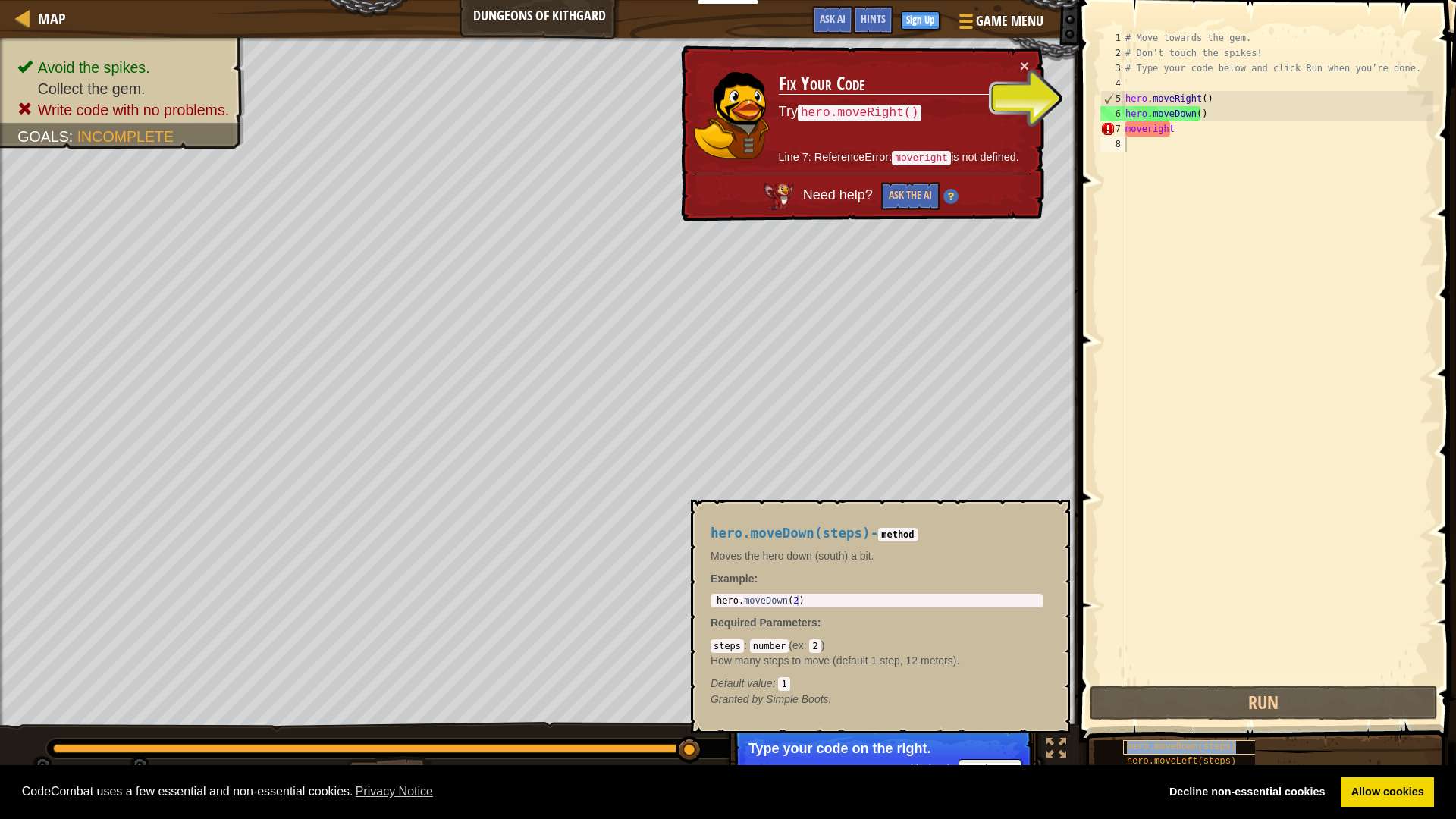
drag, startPoint x: 1122, startPoint y: 734, endPoint x: 1125, endPoint y: 747, distance: 13.3
click at [1125, 747] on div "hero.moveDown(steps)" at bounding box center [1195, 747] width 146 height 14
click at [1137, 100] on div "# Move towards the gem. # Don’t touch the spikes! # Type your code below and cl…" at bounding box center [1277, 371] width 311 height 682
click at [1118, 99] on div "5" at bounding box center [1113, 99] width 24 height 15
click at [1049, 513] on button "×" at bounding box center [1053, 517] width 12 height 22
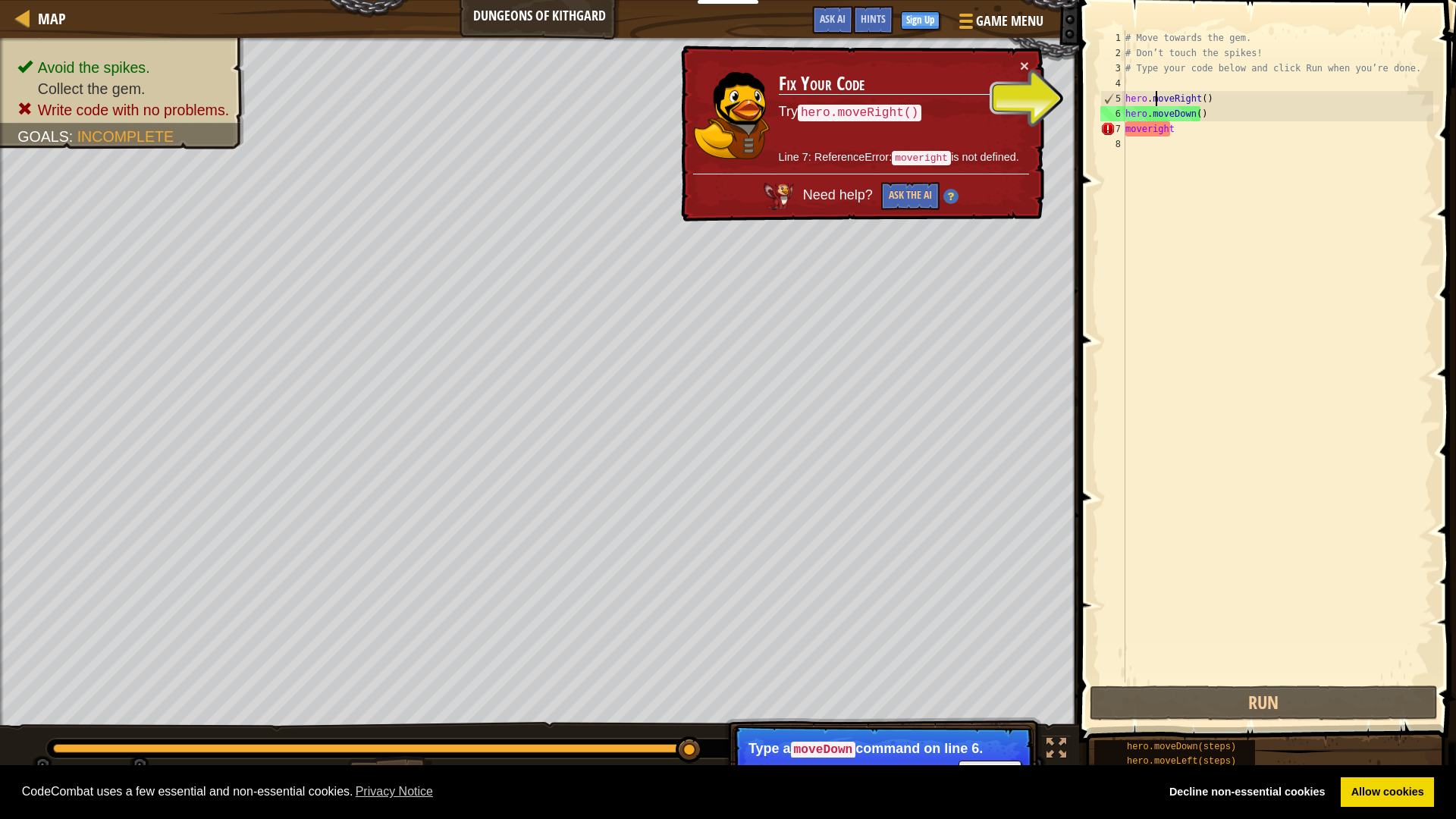
click at [1153, 95] on div "# Move towards the gem. # Don’t touch the spikes! # Type your code below and cl…" at bounding box center [1277, 371] width 311 height 682
click at [1149, 112] on div "# Move towards the gem. # Don’t touch the spikes! # Type your code below and cl…" at bounding box center [1277, 371] width 311 height 682
type textarea "hero.moveDown()"
click at [1020, 64] on button "×" at bounding box center [1025, 65] width 9 height 16
click at [856, 113] on code "hero.moveRight()" at bounding box center [859, 113] width 123 height 17
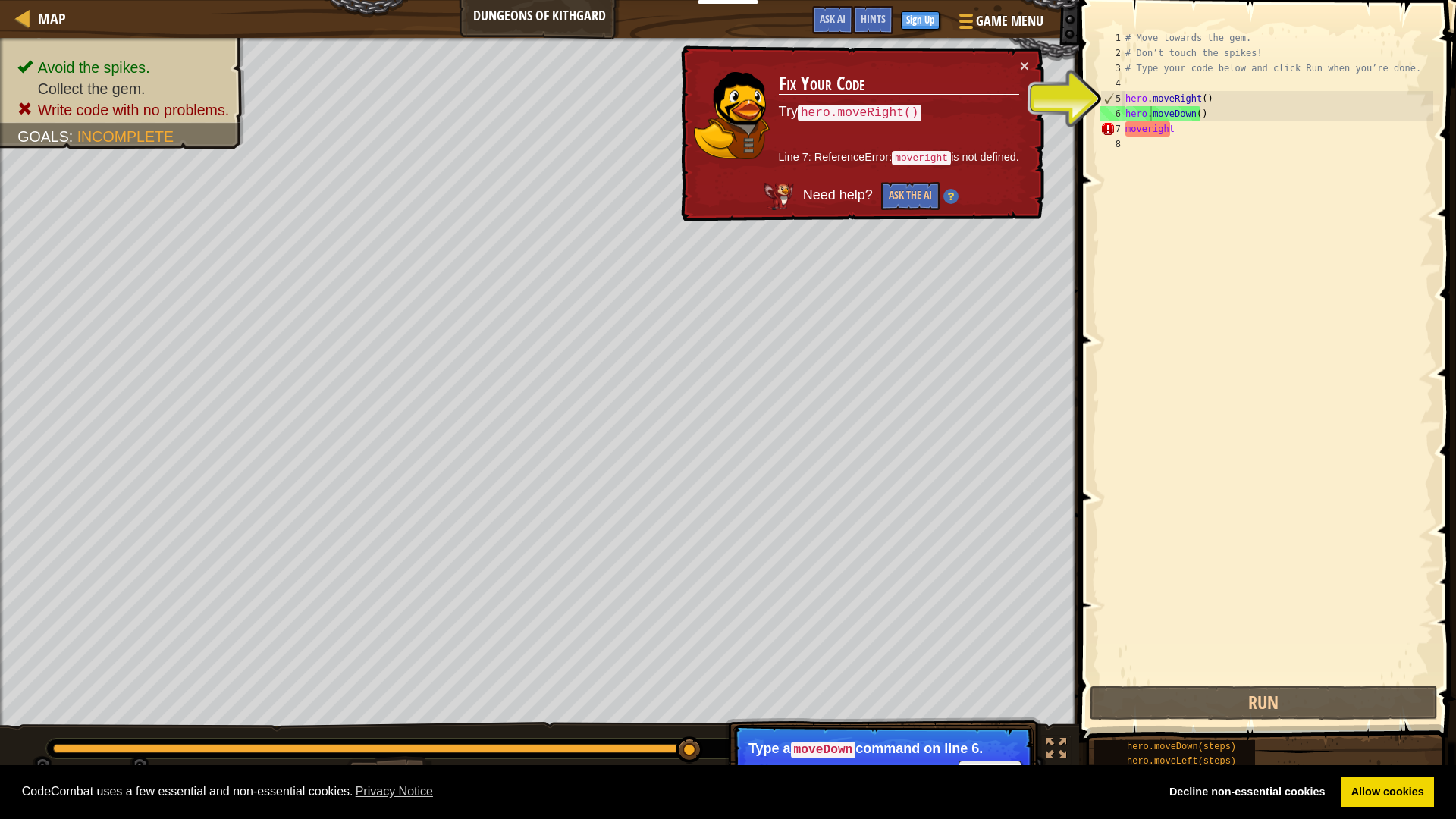
click at [911, 154] on code "moveright" at bounding box center [920, 157] width 59 height 14
click at [863, 106] on code "hero.moveRight()" at bounding box center [859, 113] width 123 height 17
click at [872, 134] on td "Fix Your Code Try hero.moveRight() Line 7: ReferenceError: moveright is not def…" at bounding box center [899, 115] width 242 height 116
